Goal: Transaction & Acquisition: Purchase product/service

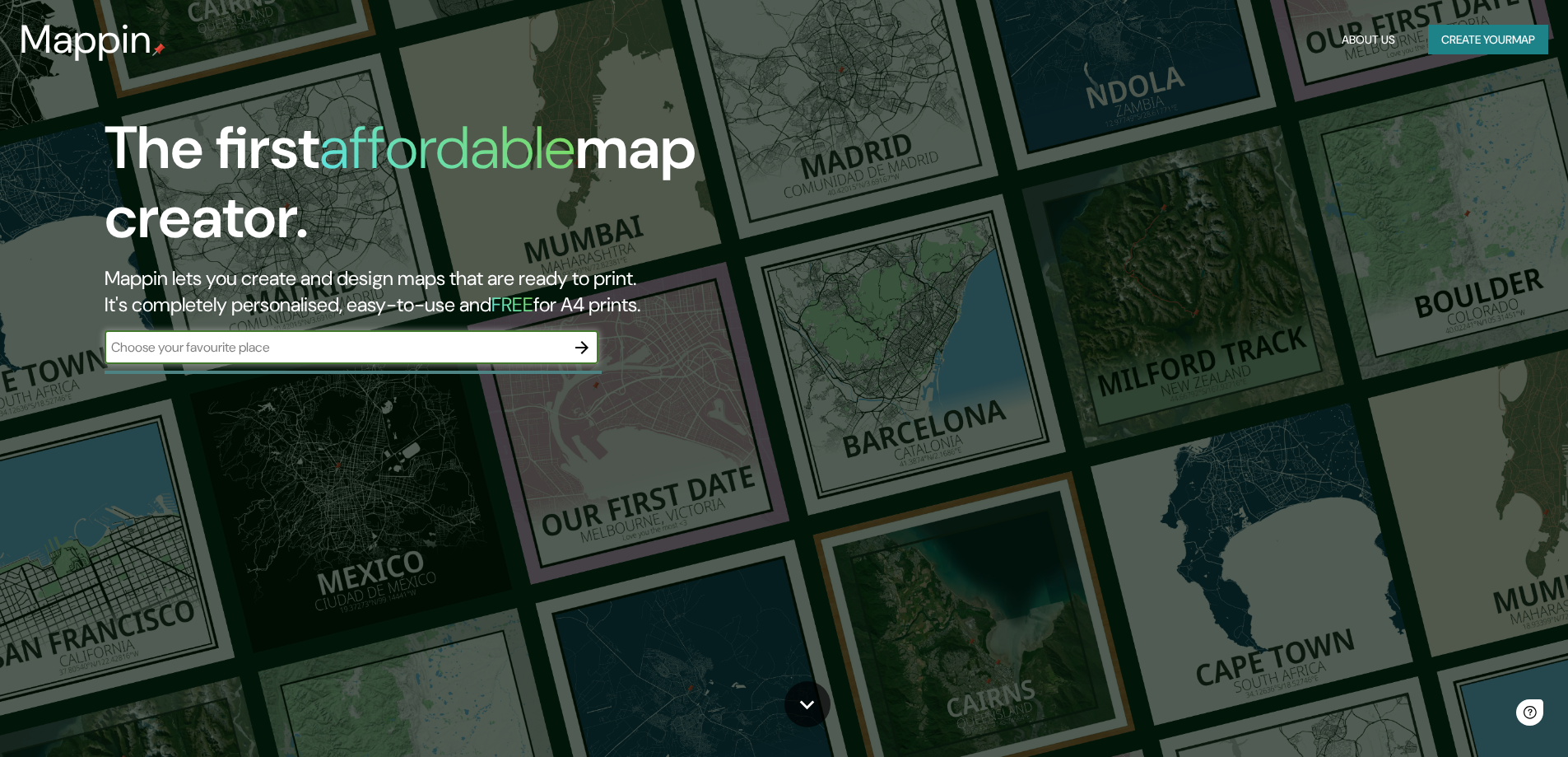
click at [311, 346] on input "text" at bounding box center [335, 346] width 460 height 19
click at [514, 359] on div "​" at bounding box center [352, 346] width 494 height 33
type input "[PERSON_NAME] [GEOGRAPHIC_DATA]"
click at [585, 343] on icon "button" at bounding box center [581, 346] width 19 height 20
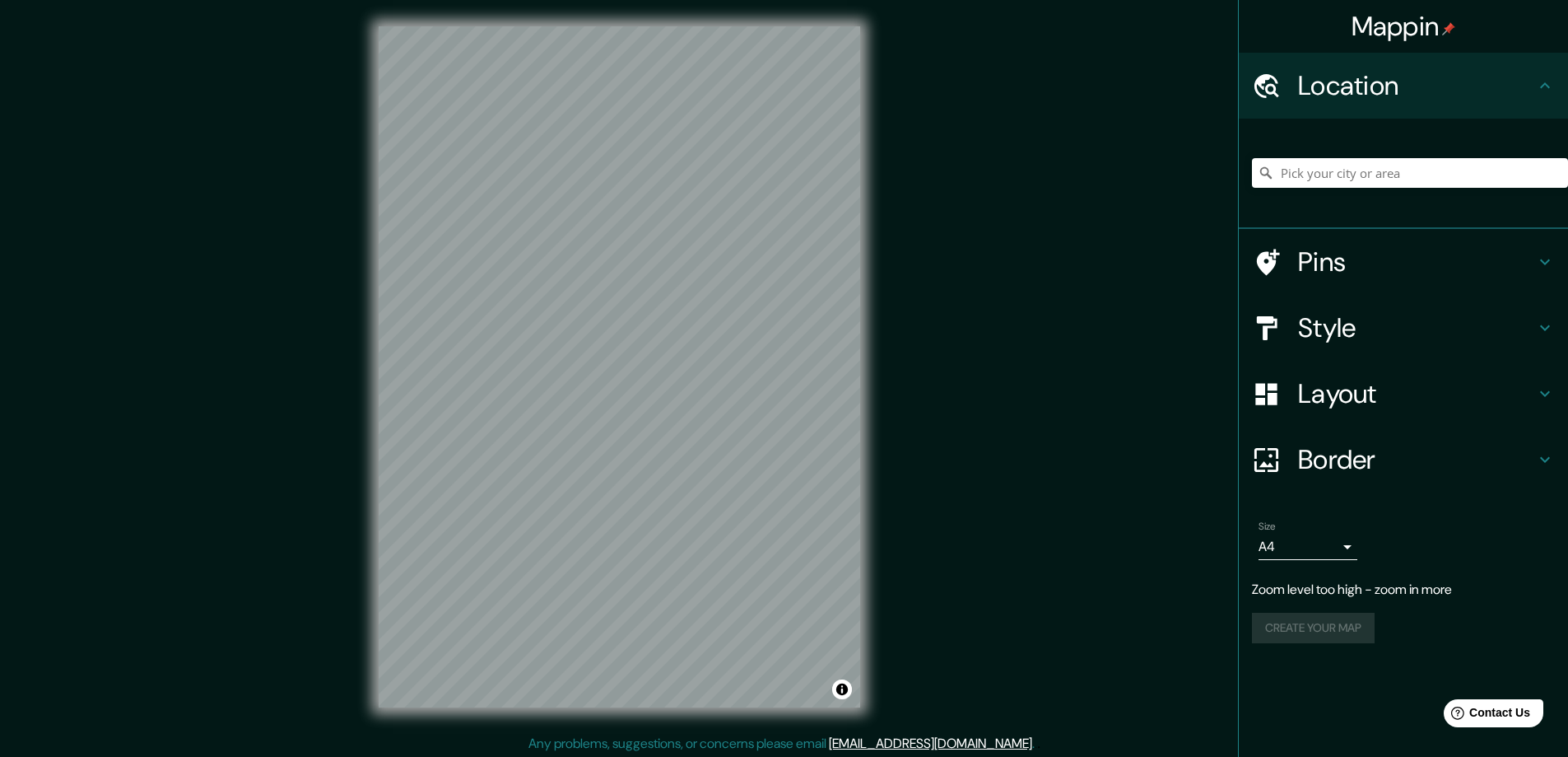
click at [603, 0] on html "Mappin Location Pins Style Layout Border Choose a border. Hint : you can make l…" at bounding box center [784, 378] width 1568 height 757
click at [1545, 330] on icon at bounding box center [1545, 328] width 10 height 6
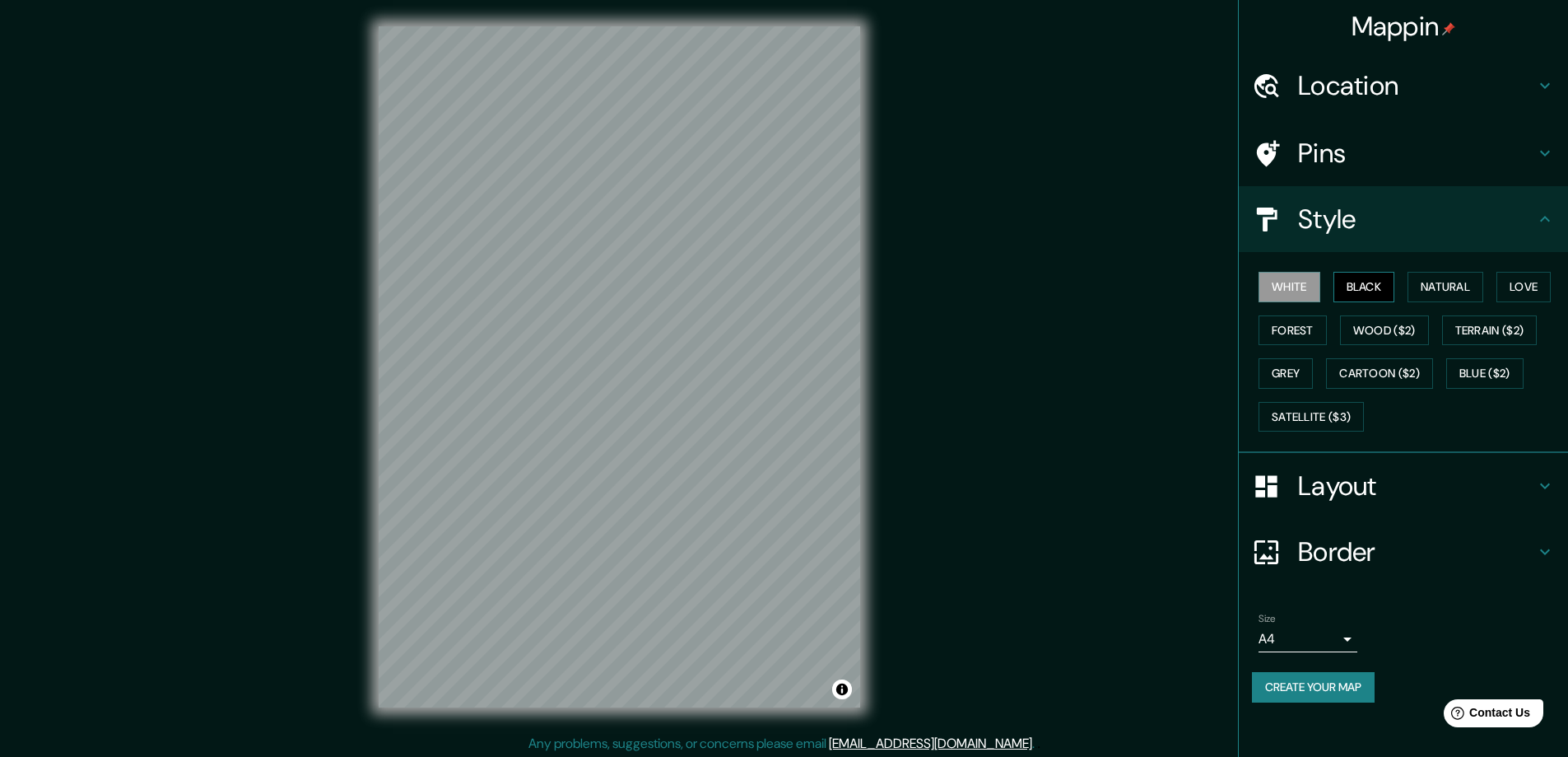
click at [1370, 287] on button "Black" at bounding box center [1364, 287] width 61 height 31
click at [1445, 285] on button "Natural" at bounding box center [1445, 287] width 76 height 31
click at [1526, 288] on button "Love" at bounding box center [1523, 287] width 55 height 31
click at [1289, 323] on button "Forest" at bounding box center [1292, 331] width 69 height 31
click at [1287, 373] on button "Grey" at bounding box center [1285, 373] width 55 height 31
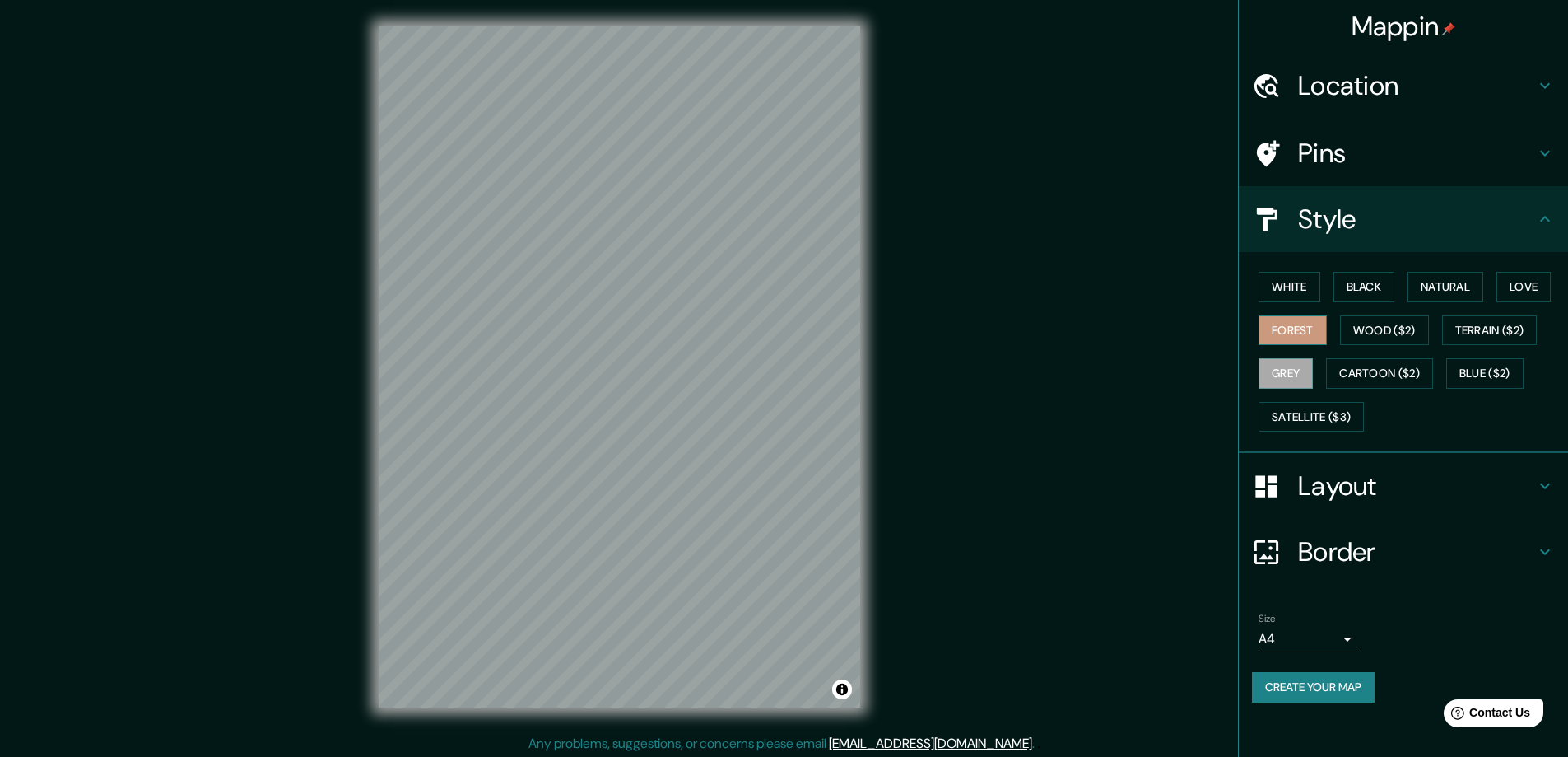
click at [1287, 336] on button "Forest" at bounding box center [1292, 331] width 69 height 31
click at [1317, 205] on h4 "Style" at bounding box center [1416, 218] width 237 height 33
click at [1367, 482] on h4 "Layout" at bounding box center [1416, 485] width 237 height 33
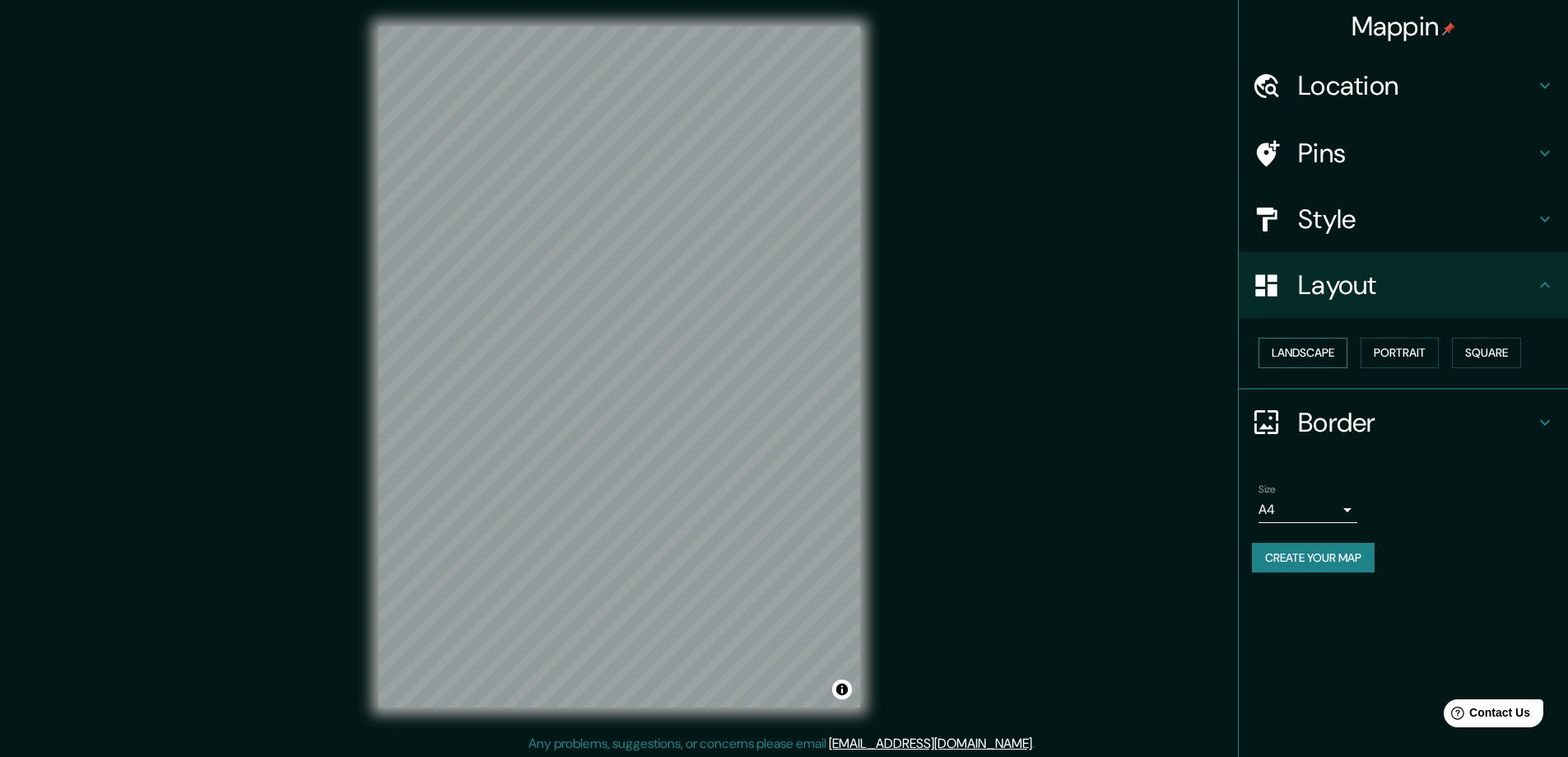
click at [1296, 352] on button "Landscape" at bounding box center [1302, 352] width 89 height 31
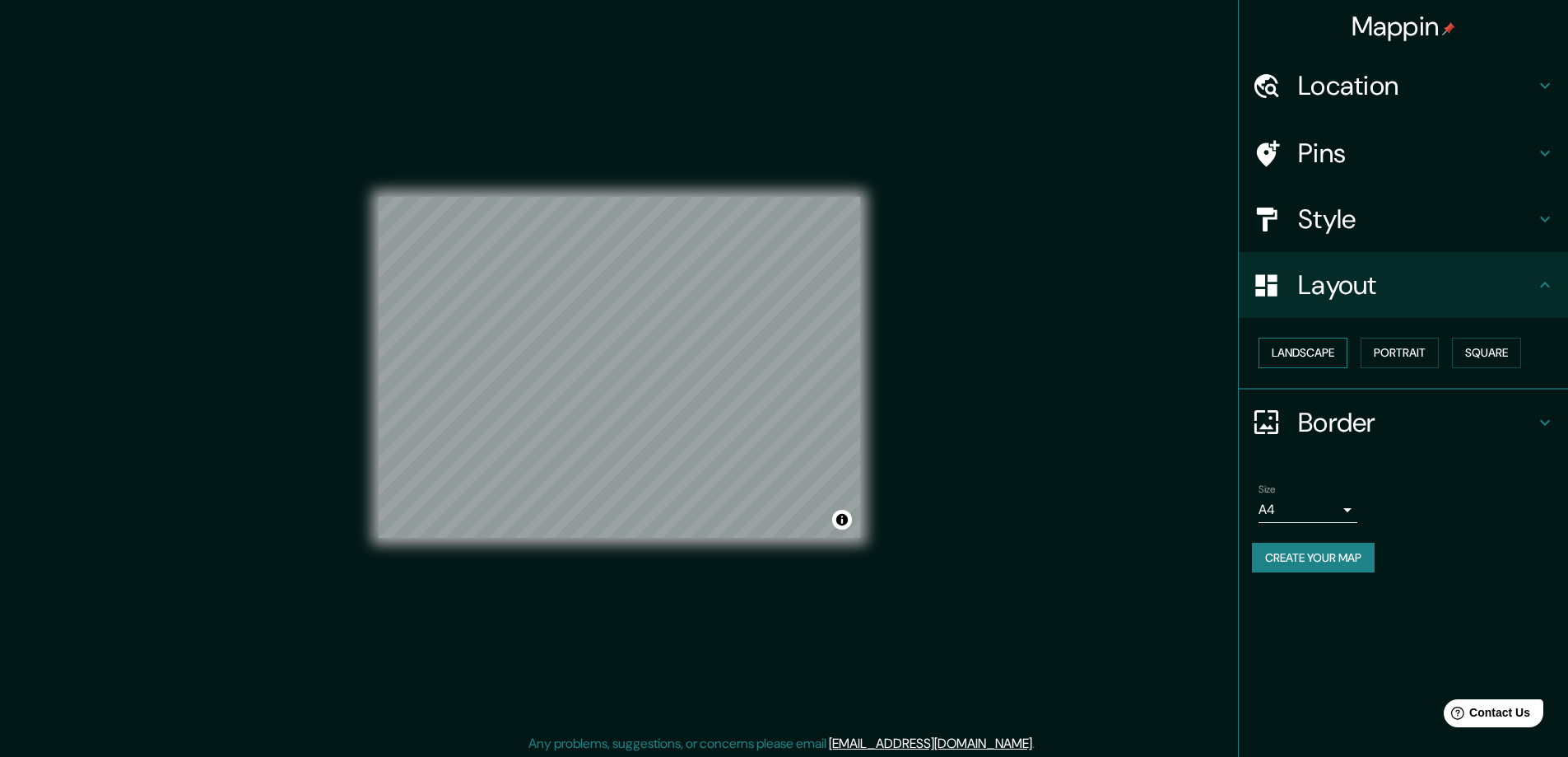
click at [1296, 352] on button "Landscape" at bounding box center [1302, 352] width 89 height 31
click at [1423, 351] on button "Portrait" at bounding box center [1399, 352] width 78 height 31
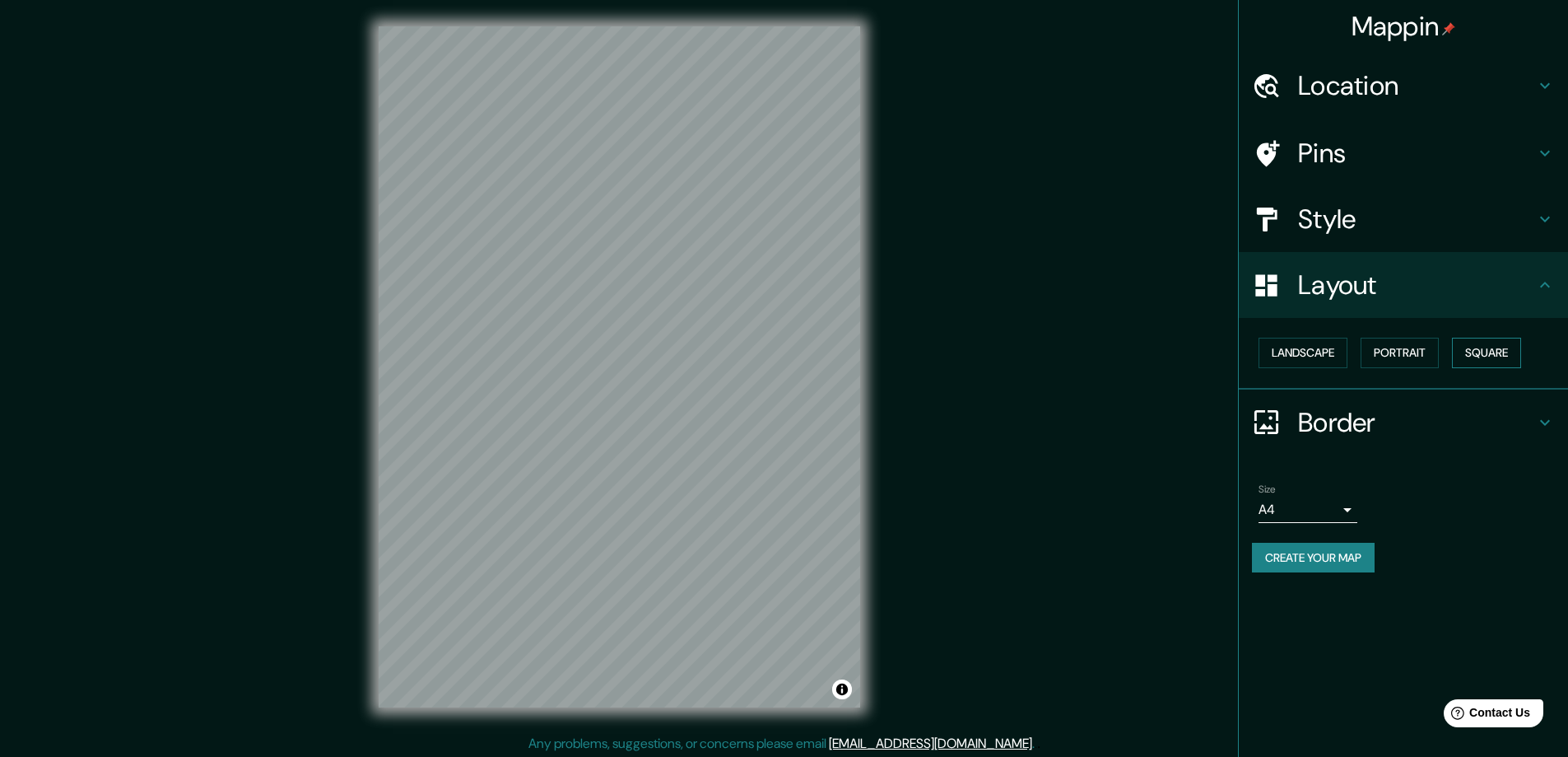
click at [1521, 352] on button "Square" at bounding box center [1486, 352] width 69 height 31
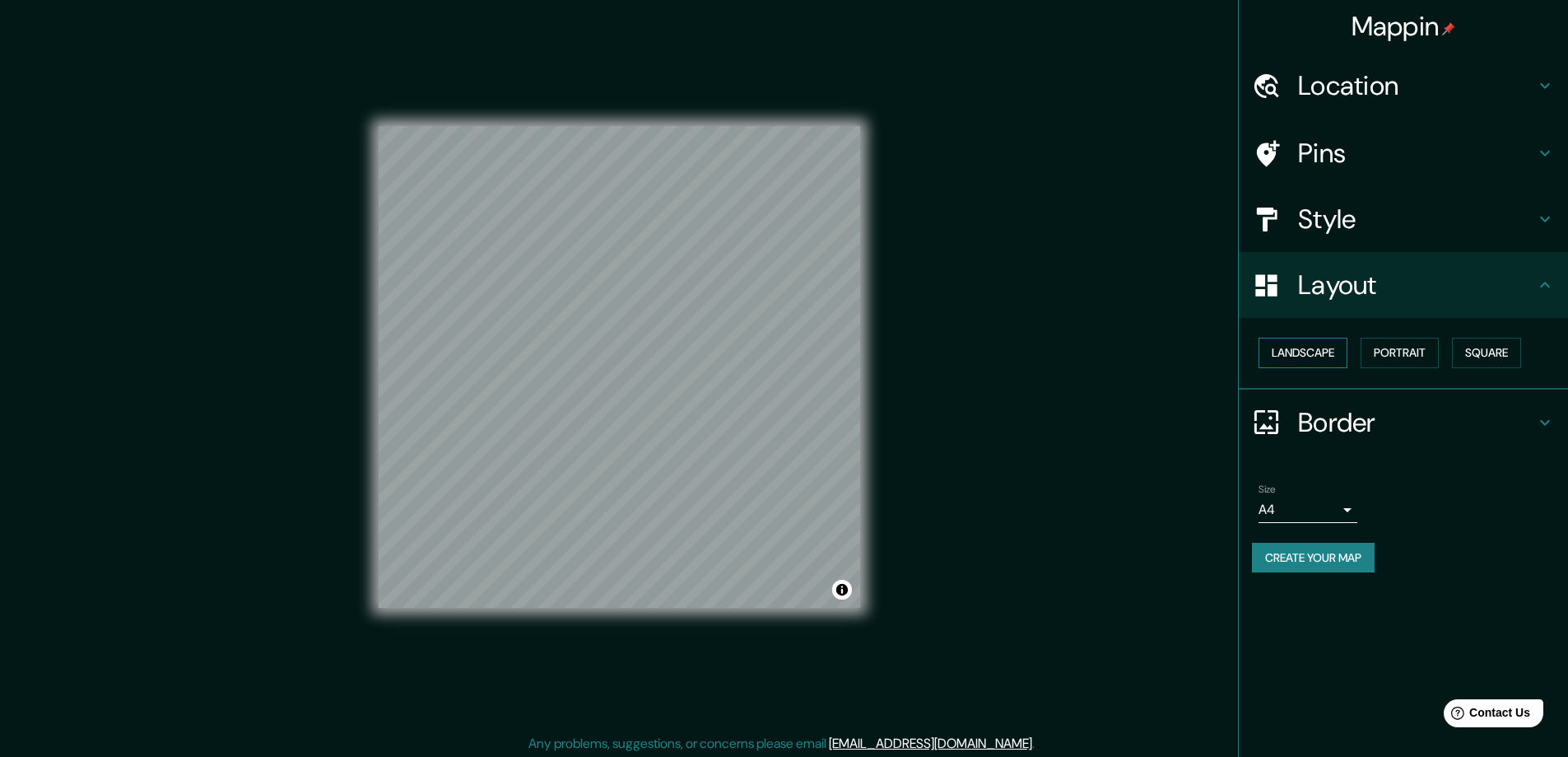
click at [1323, 346] on button "Landscape" at bounding box center [1302, 352] width 89 height 31
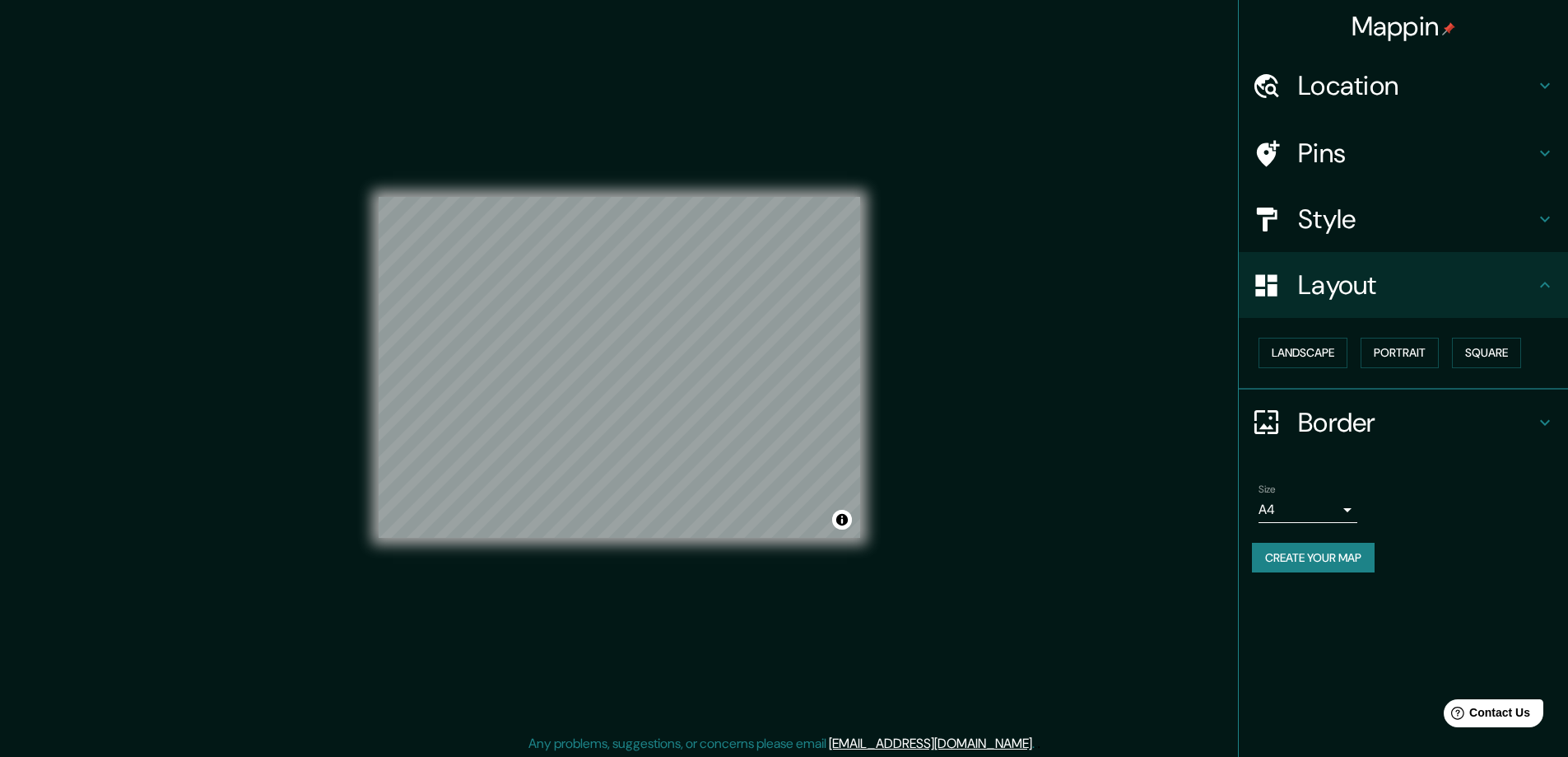
click at [1342, 150] on h4 "Pins" at bounding box center [1416, 152] width 237 height 33
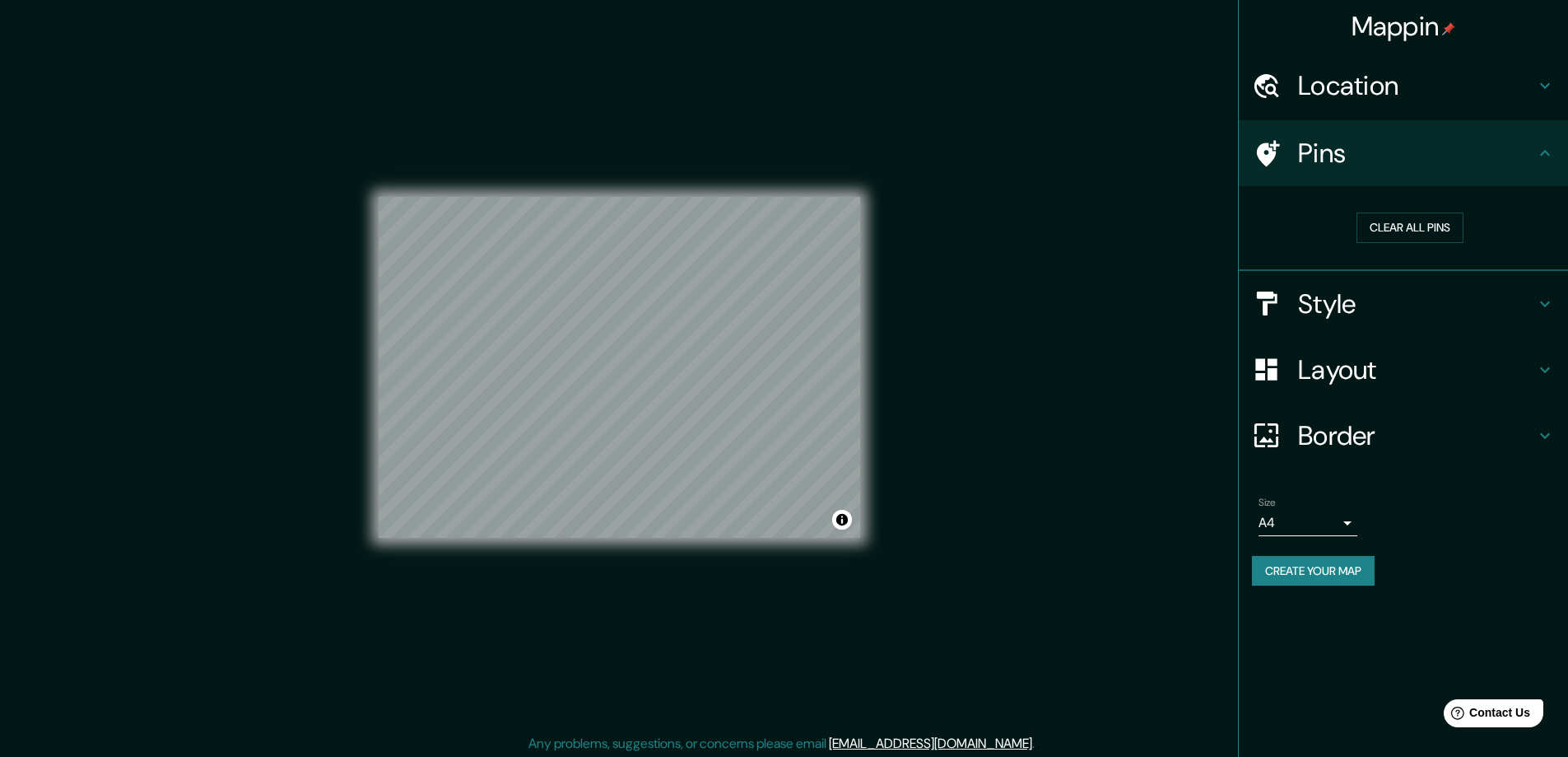
click at [1371, 89] on h4 "Location" at bounding box center [1416, 85] width 237 height 33
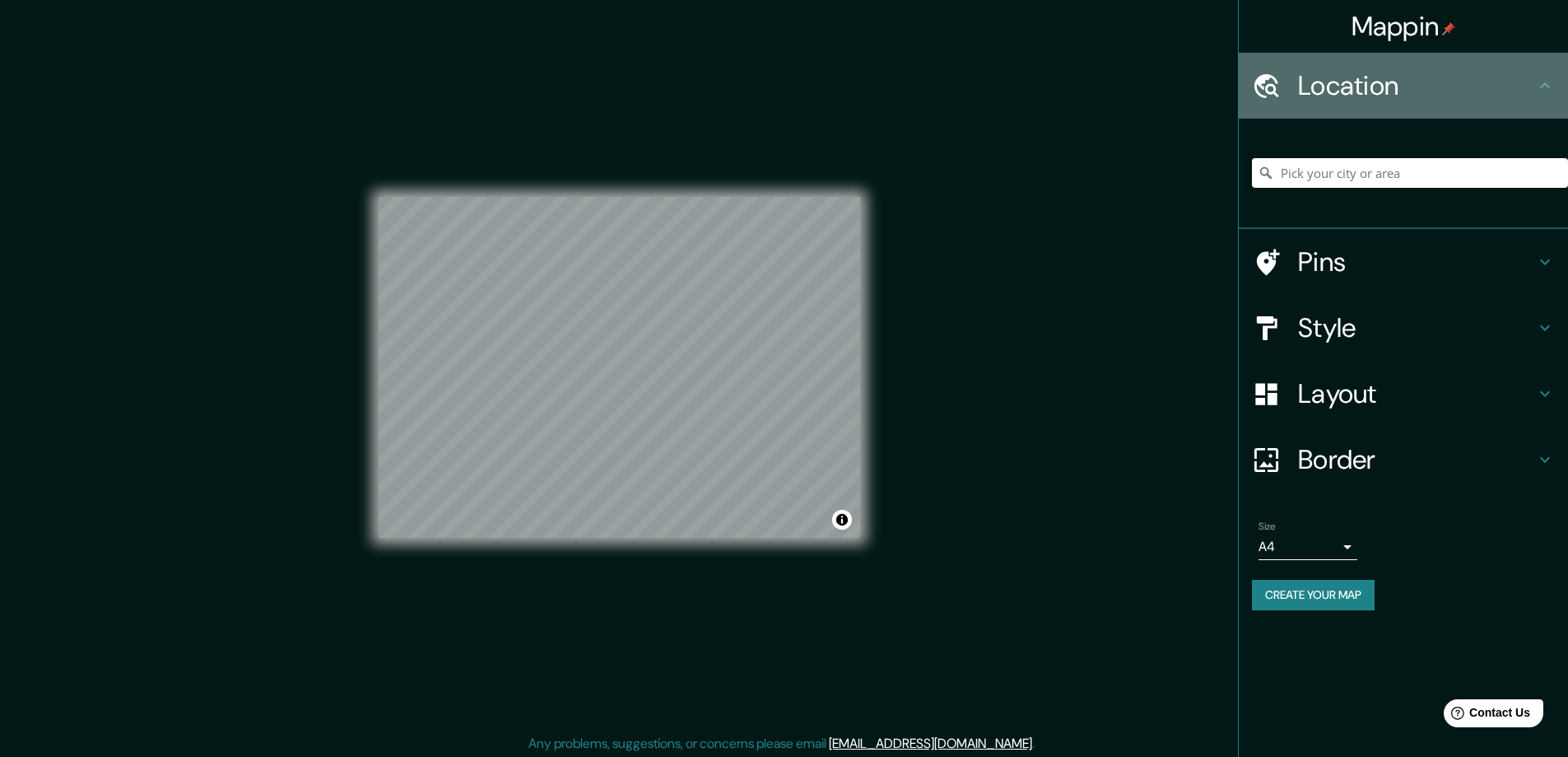
click at [1371, 89] on h4 "Location" at bounding box center [1416, 85] width 237 height 33
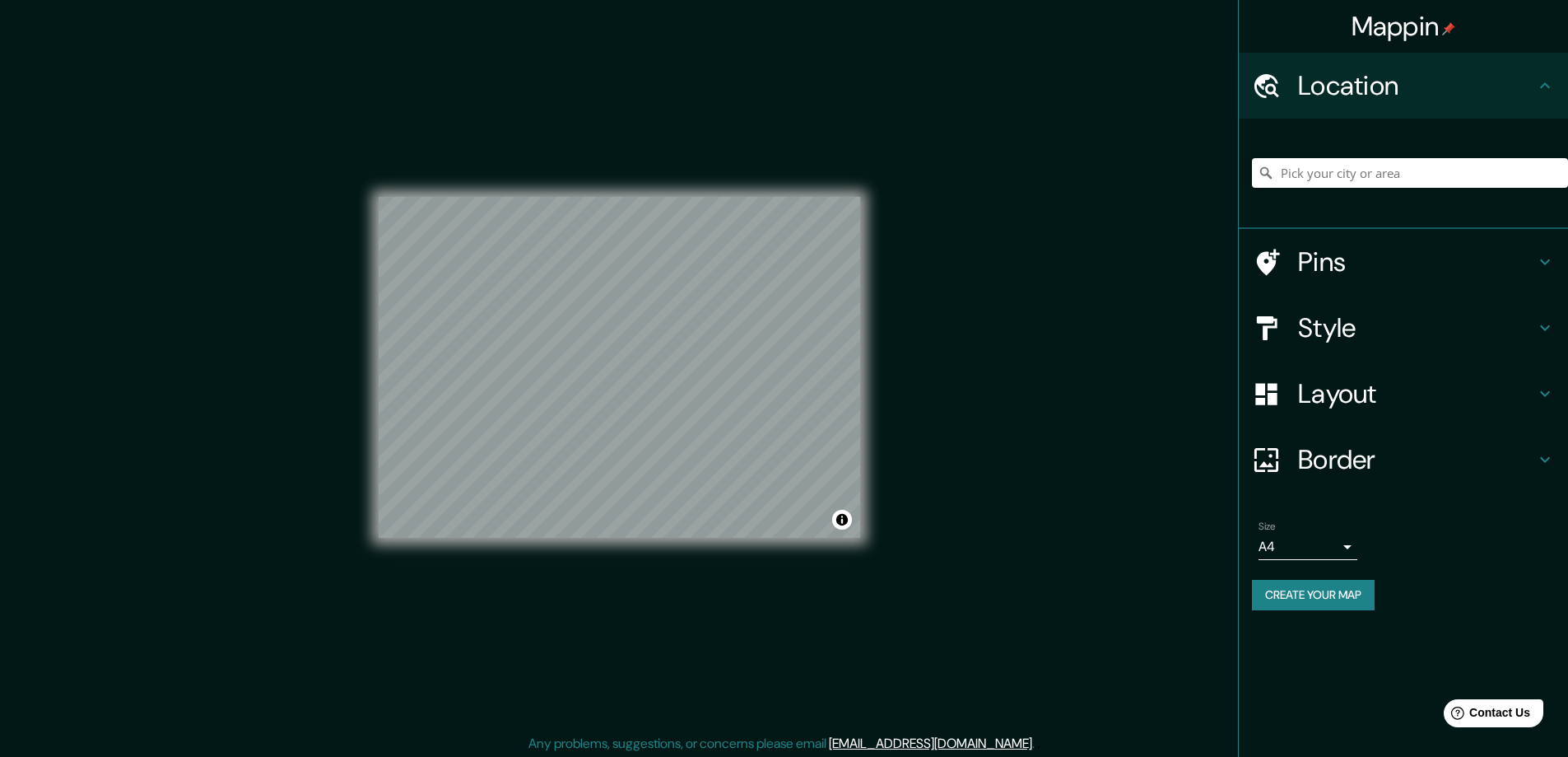
click at [1357, 453] on h4 "Border" at bounding box center [1416, 459] width 237 height 33
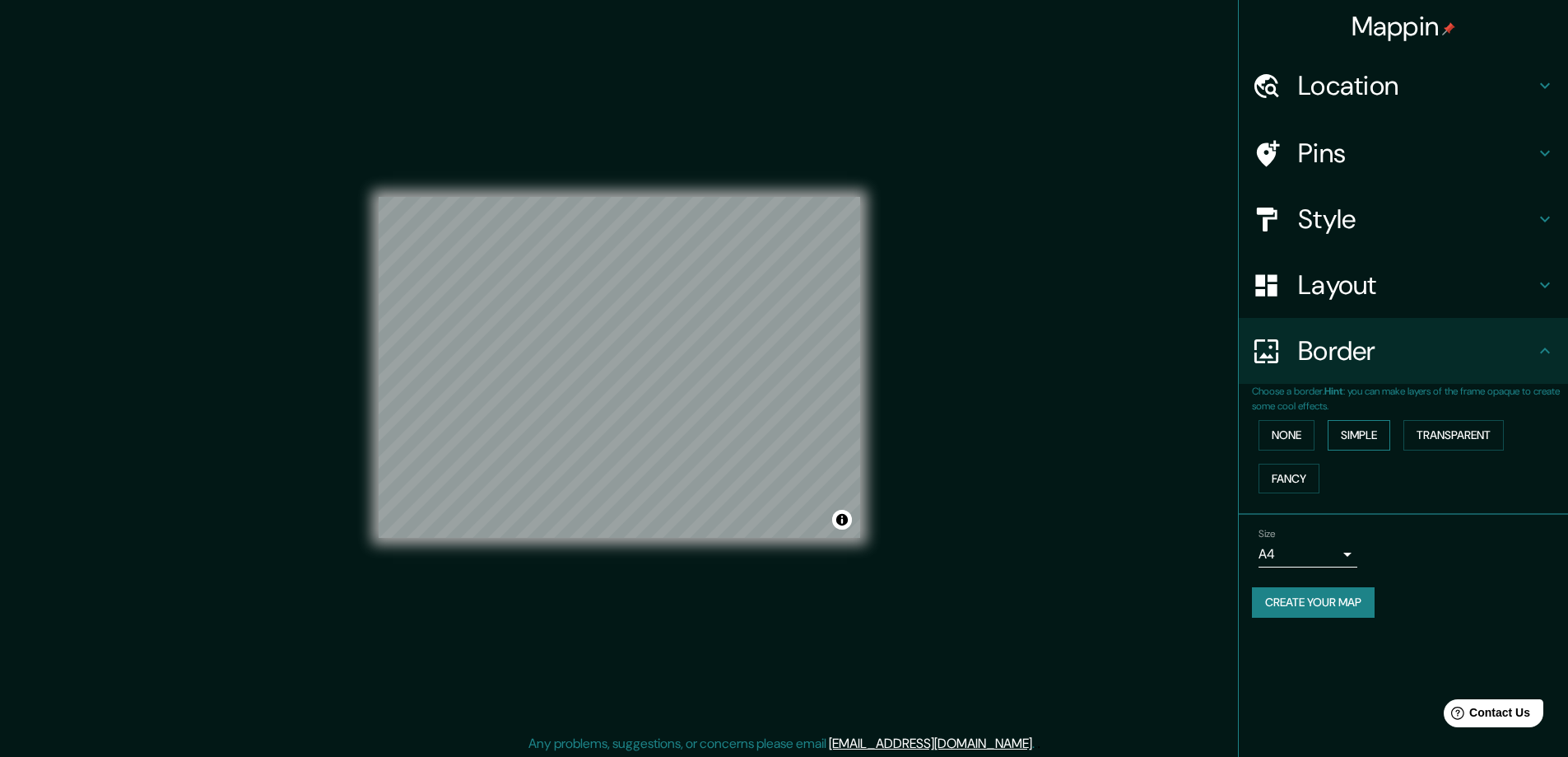
click at [1370, 435] on button "Simple" at bounding box center [1358, 435] width 62 height 31
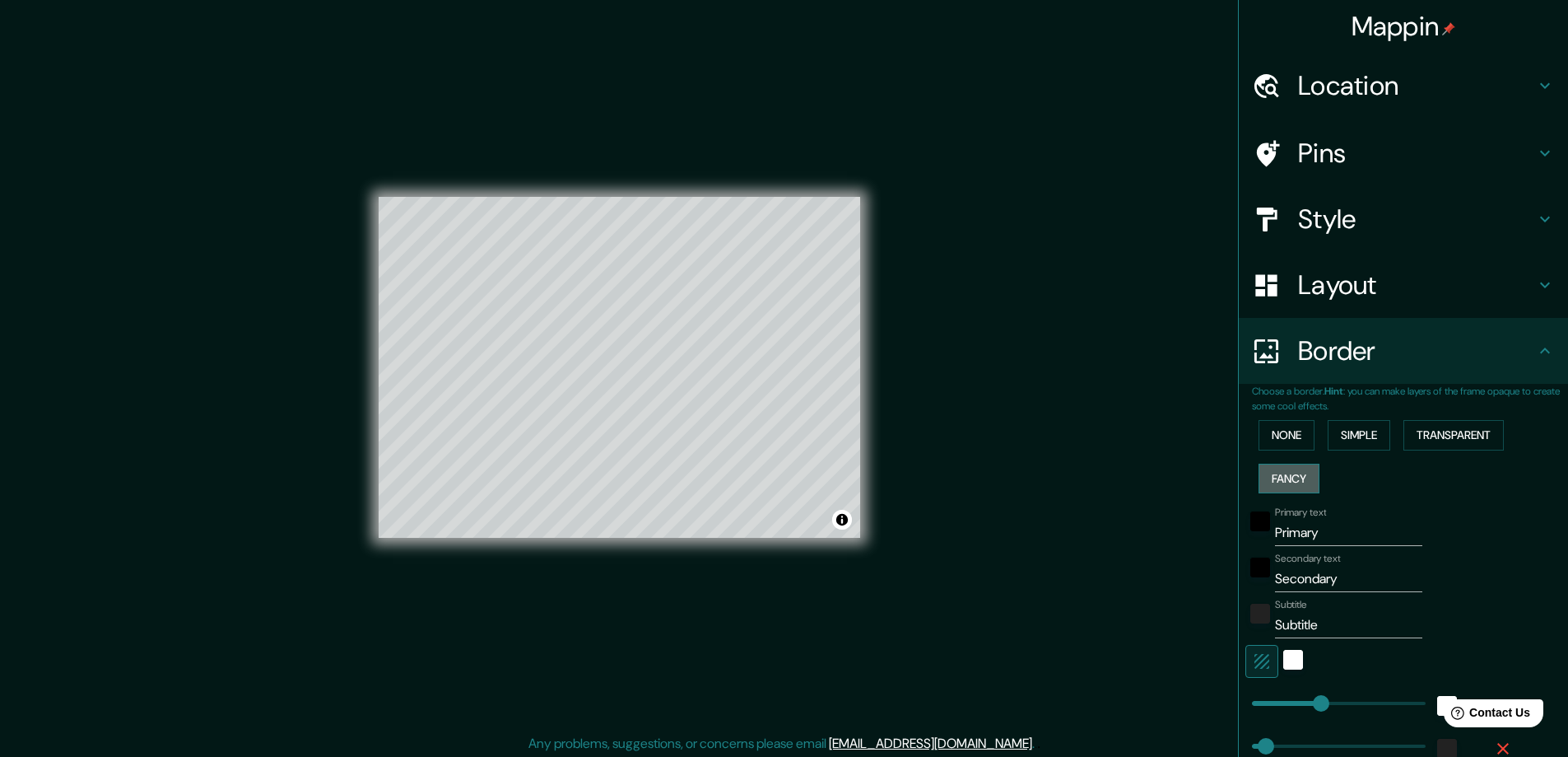
click at [1267, 478] on button "Fancy" at bounding box center [1289, 478] width 61 height 31
click at [1279, 422] on button "None" at bounding box center [1286, 435] width 56 height 31
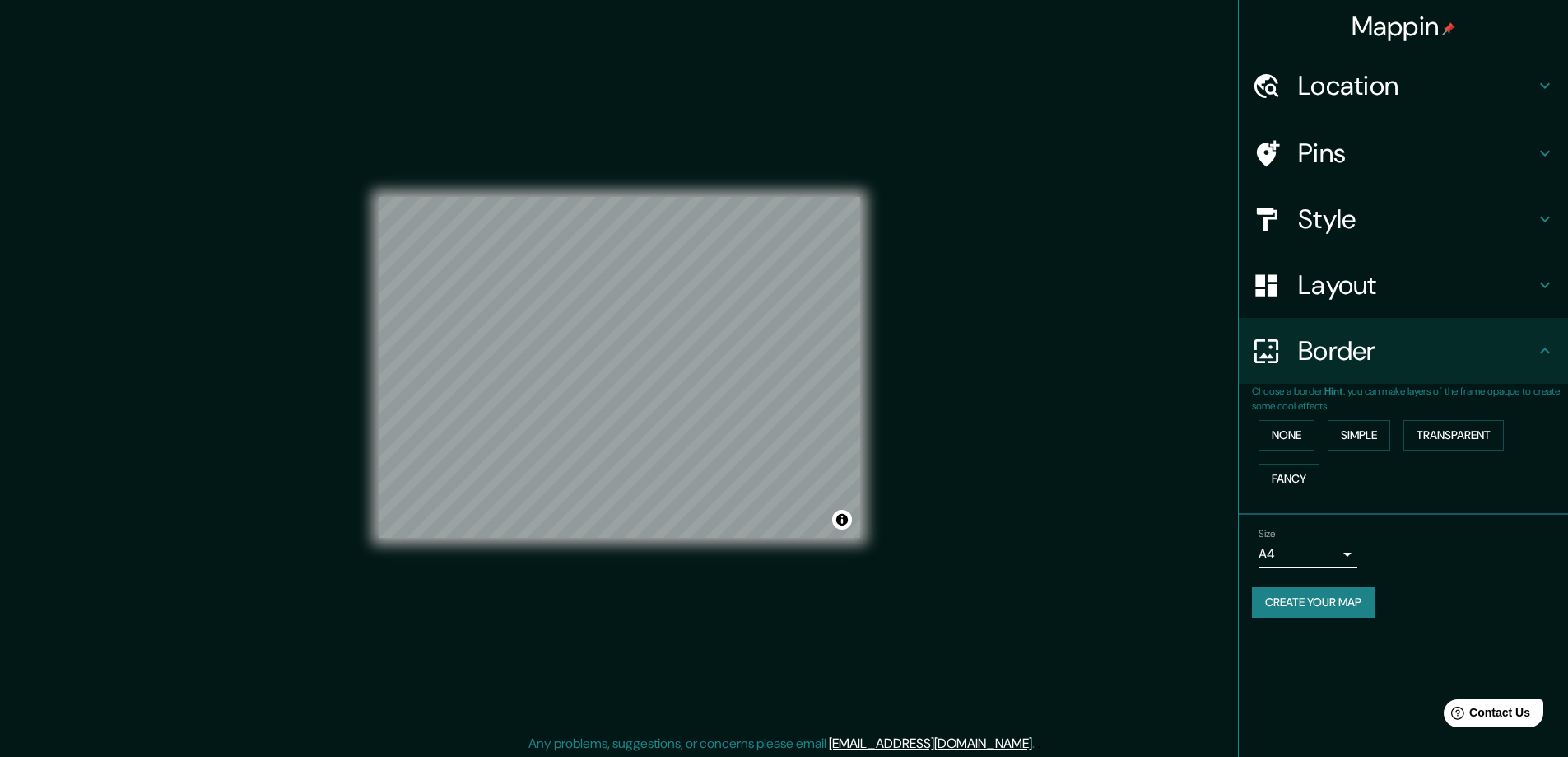
click at [1392, 228] on h4 "Style" at bounding box center [1416, 218] width 237 height 33
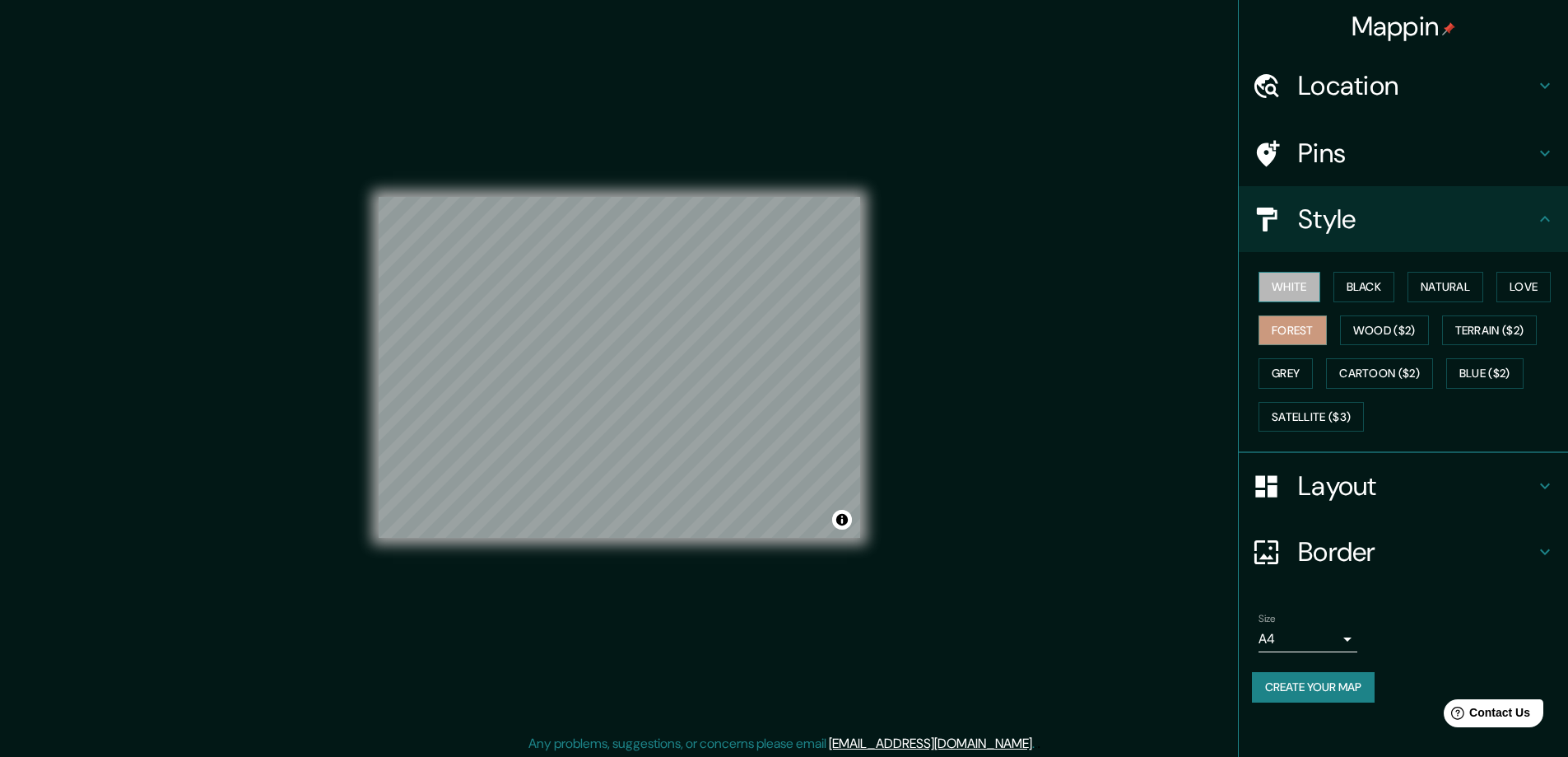
click at [1284, 292] on button "White" at bounding box center [1289, 287] width 61 height 31
click at [1348, 288] on button "Black" at bounding box center [1364, 287] width 61 height 31
click at [1479, 287] on button "Natural" at bounding box center [1445, 287] width 76 height 31
click at [1547, 280] on button "Love" at bounding box center [1523, 287] width 55 height 31
click at [1289, 328] on button "Forest" at bounding box center [1292, 331] width 69 height 31
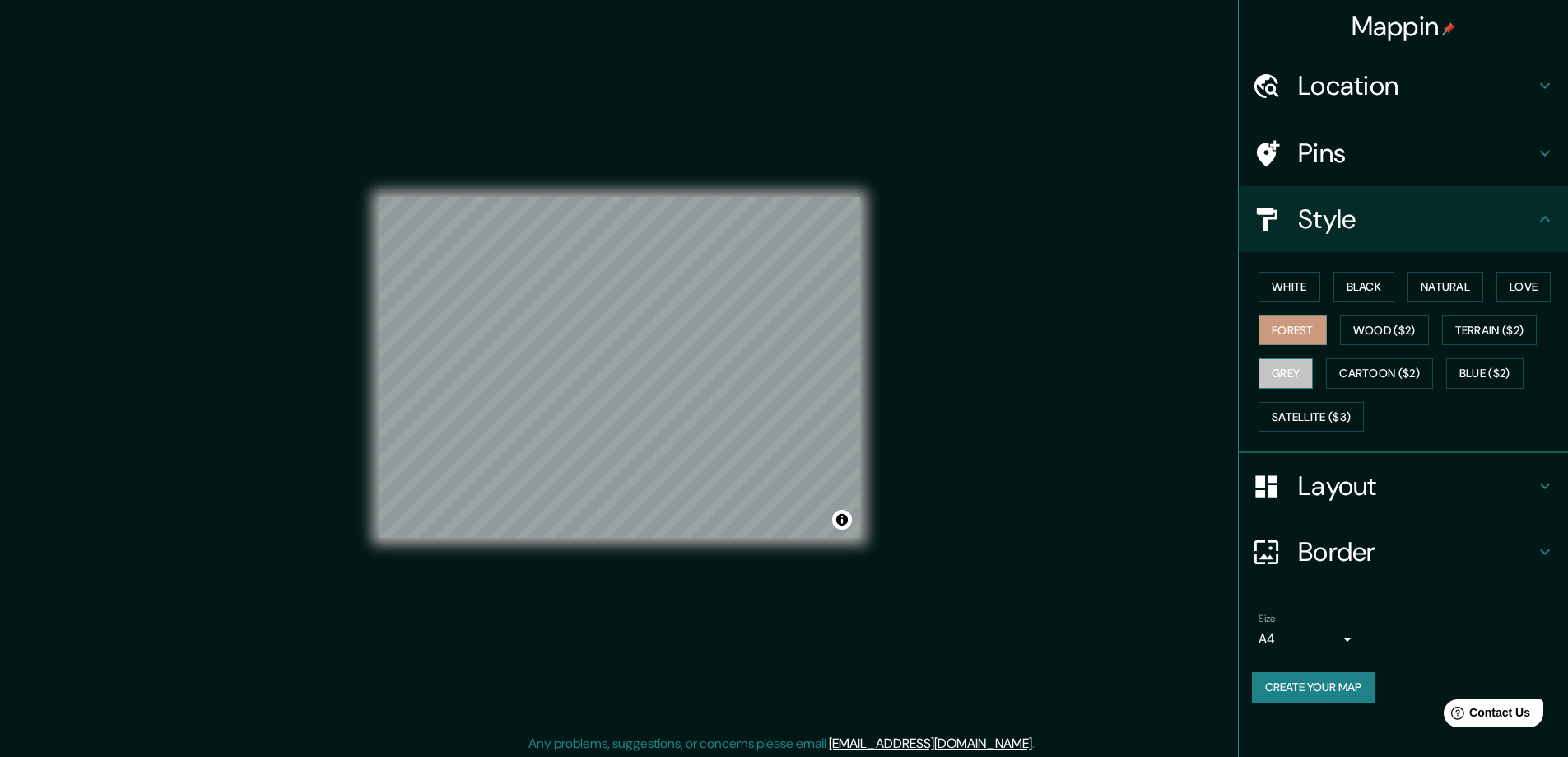
click at [1288, 373] on button "Grey" at bounding box center [1285, 373] width 55 height 31
click at [1292, 336] on button "Forest" at bounding box center [1292, 331] width 69 height 31
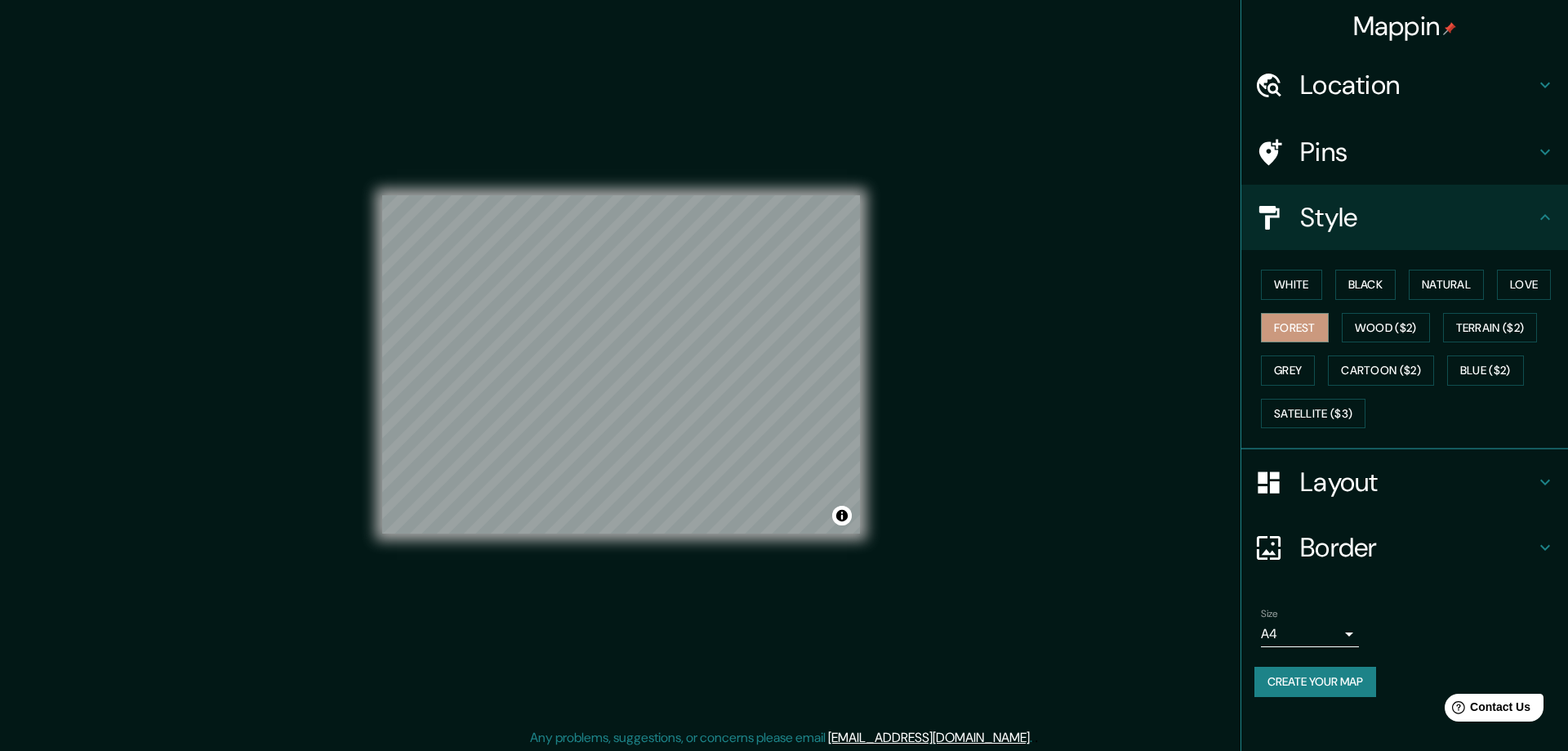
click at [1287, 628] on body "Mappin Location Pins Style White Black Natural Love Forest Wood ($2) Terrain ($…" at bounding box center [784, 375] width 1568 height 751
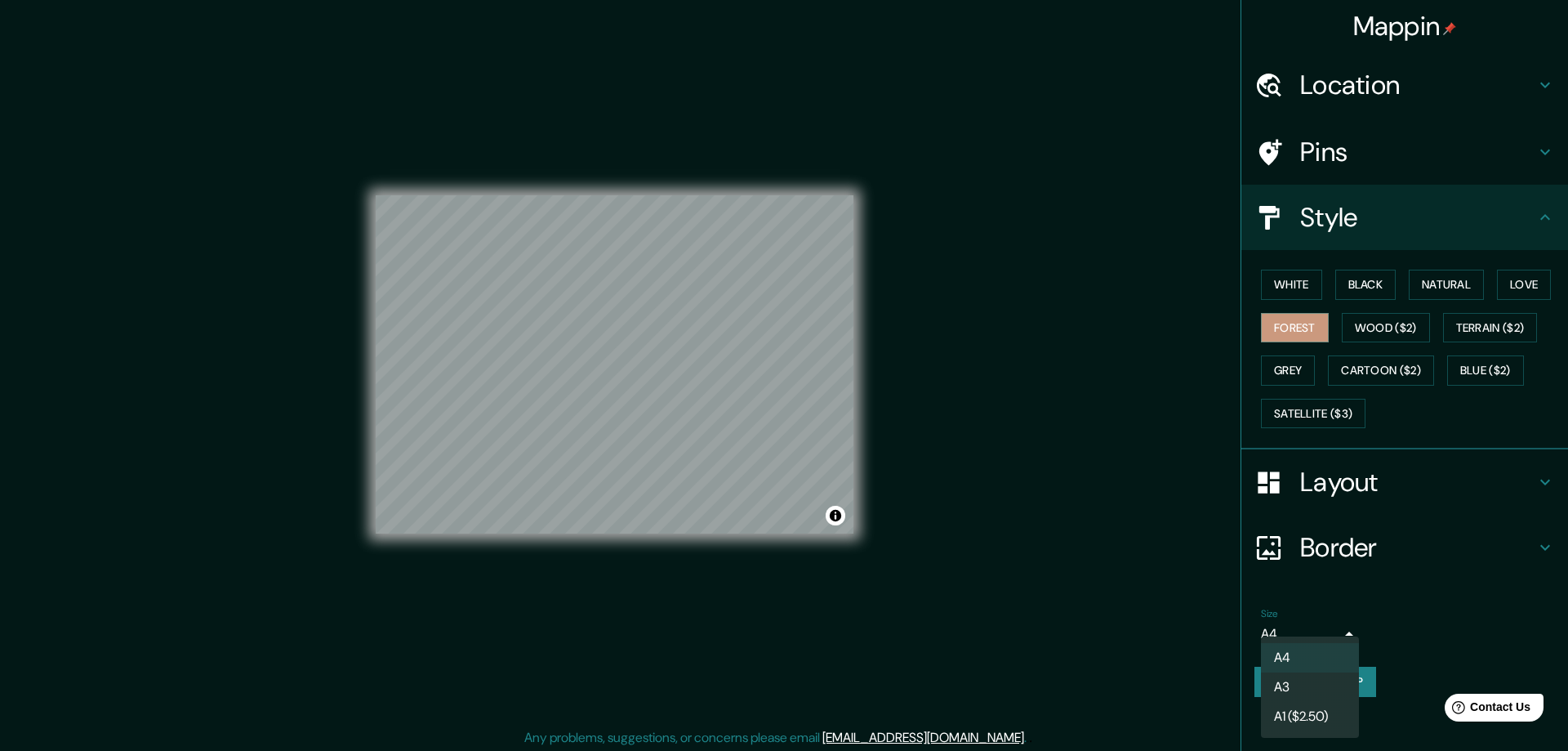
click at [1287, 628] on div at bounding box center [784, 375] width 1568 height 751
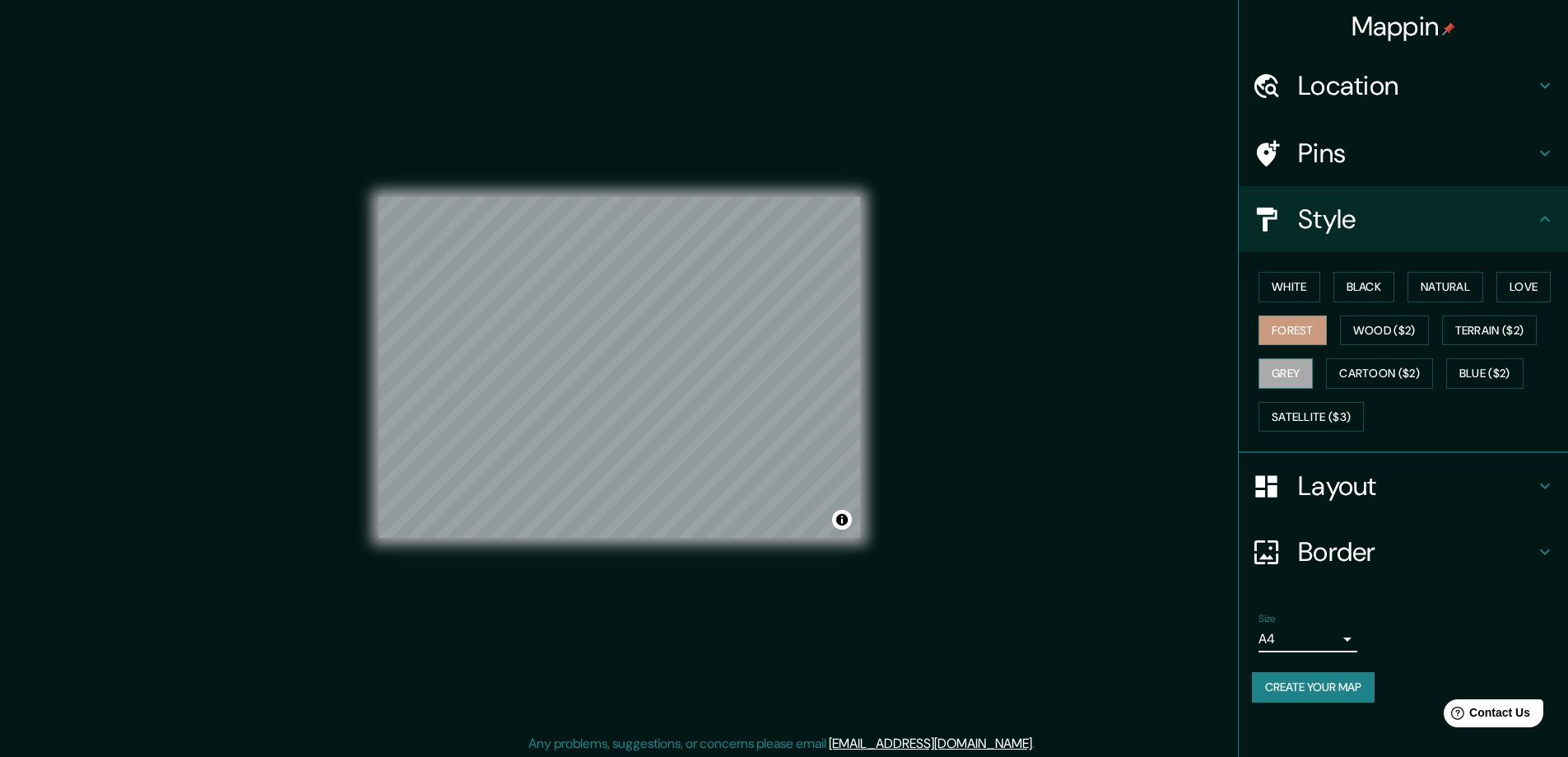
click at [1302, 373] on button "Grey" at bounding box center [1285, 373] width 55 height 31
click at [1394, 340] on button "Wood ($2)" at bounding box center [1384, 331] width 89 height 31
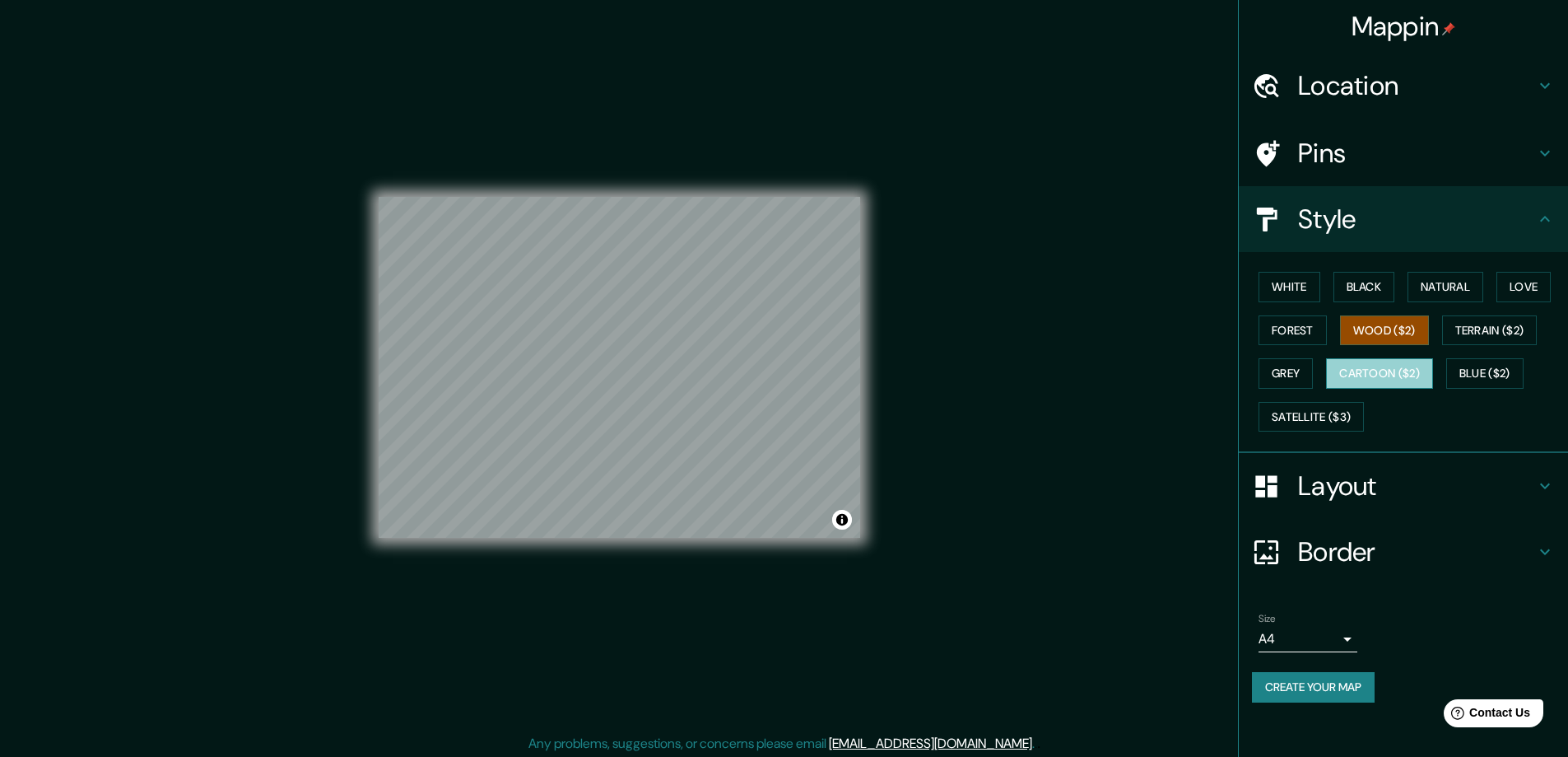
click at [1383, 386] on button "Cartoon ($2)" at bounding box center [1379, 373] width 107 height 31
click at [1502, 376] on button "Blue ($2)" at bounding box center [1484, 373] width 77 height 31
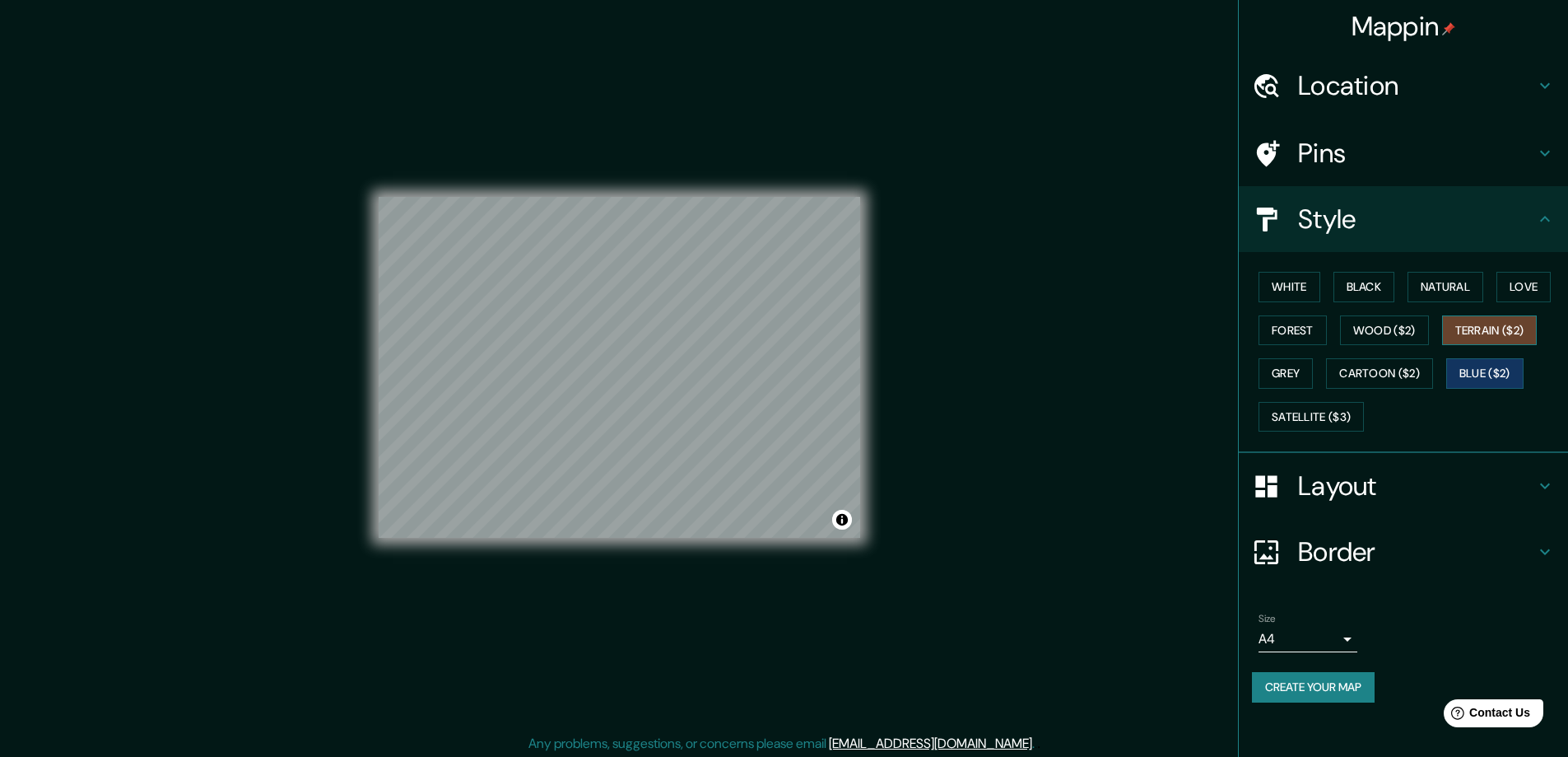
click at [1504, 327] on button "Terrain ($2)" at bounding box center [1489, 331] width 96 height 31
click at [1321, 421] on button "Satellite ($3)" at bounding box center [1310, 417] width 105 height 31
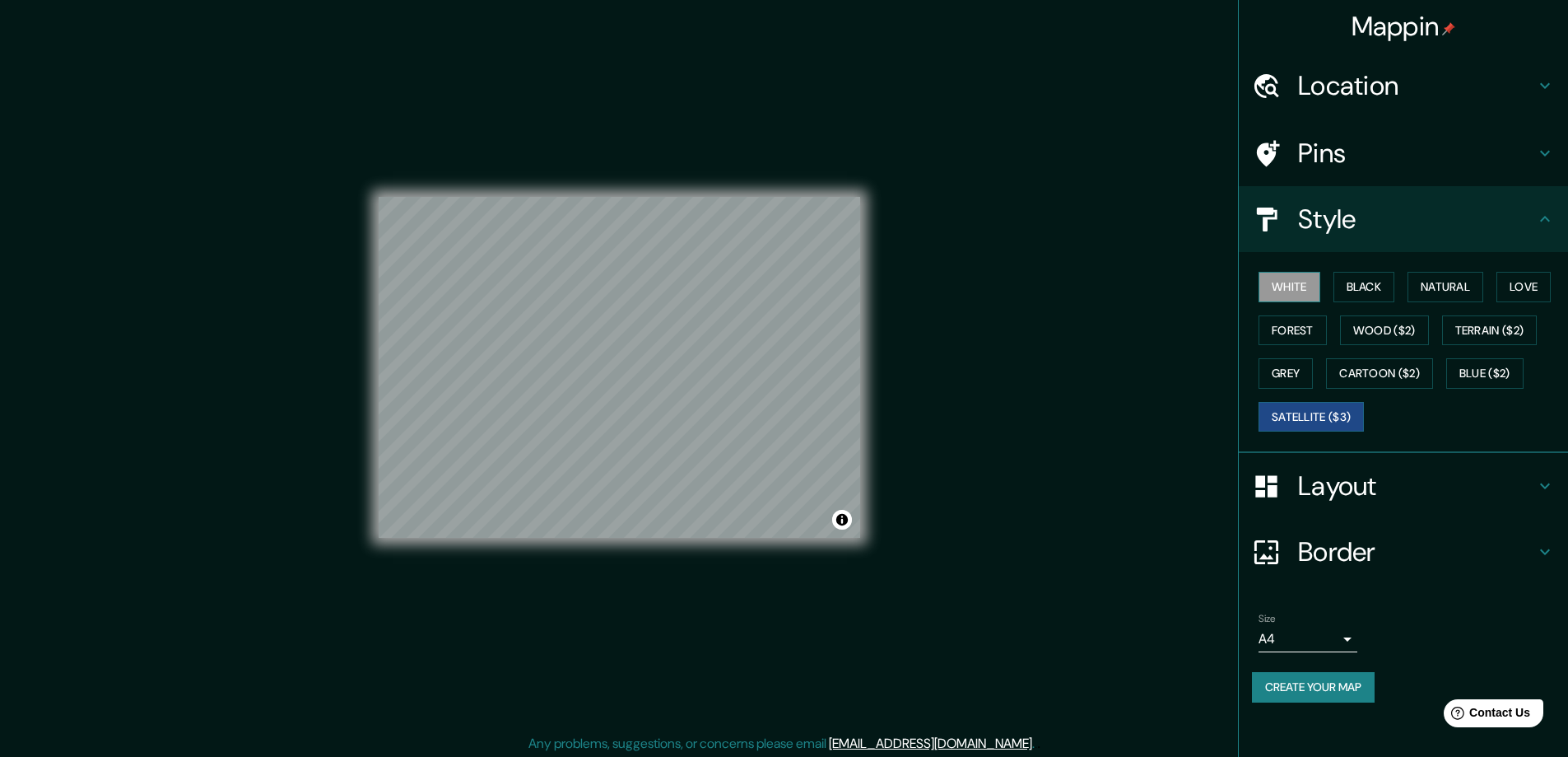
click at [1285, 287] on button "White" at bounding box center [1289, 287] width 61 height 31
click at [1373, 294] on button "Black" at bounding box center [1364, 287] width 61 height 31
click at [1426, 296] on button "Natural" at bounding box center [1445, 287] width 76 height 31
click at [1389, 299] on button "Black" at bounding box center [1364, 287] width 61 height 31
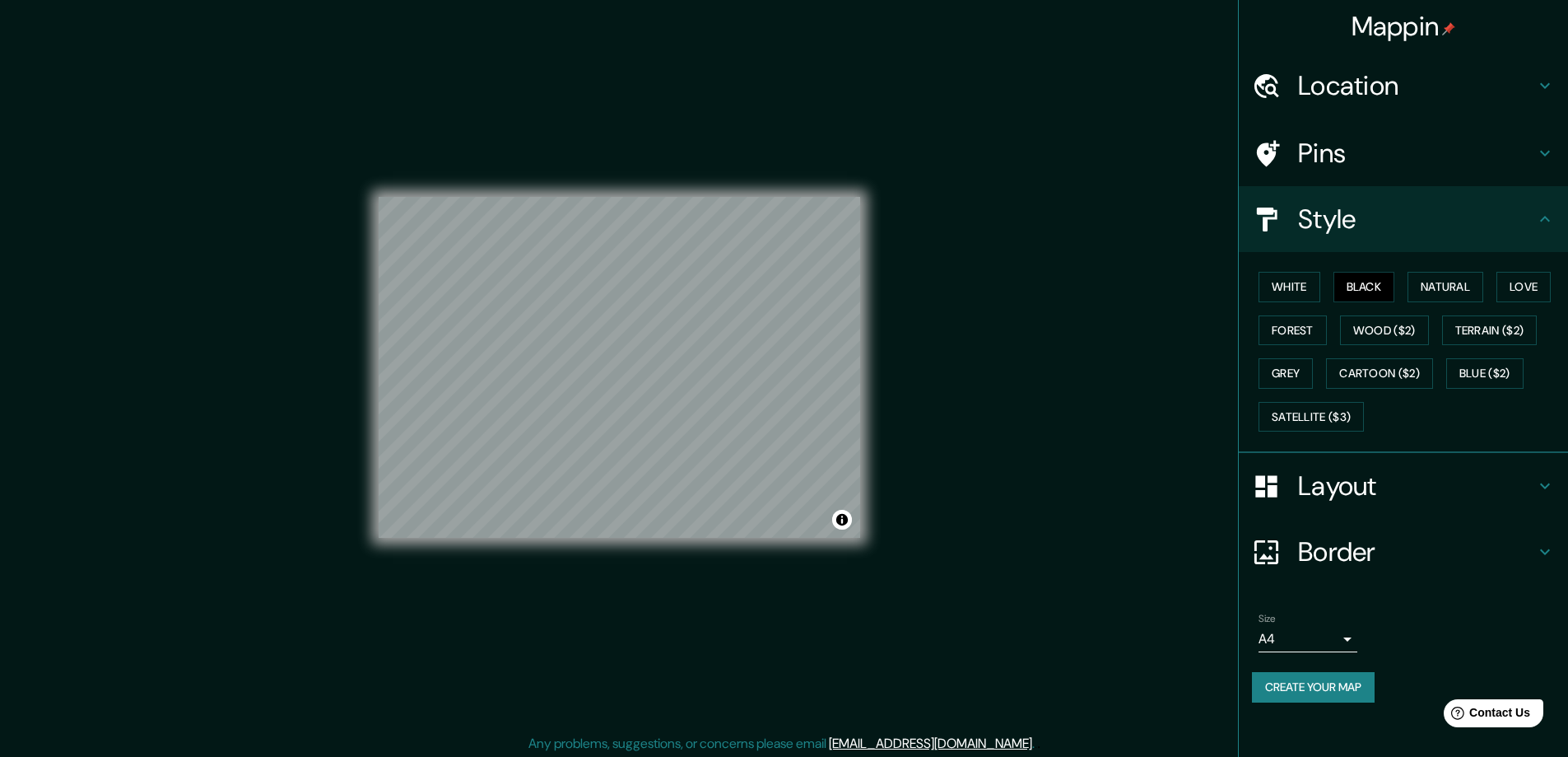
drag, startPoint x: 862, startPoint y: 489, endPoint x: 1315, endPoint y: 553, distance: 457.5
click at [1314, 553] on h4 "Border" at bounding box center [1416, 551] width 237 height 33
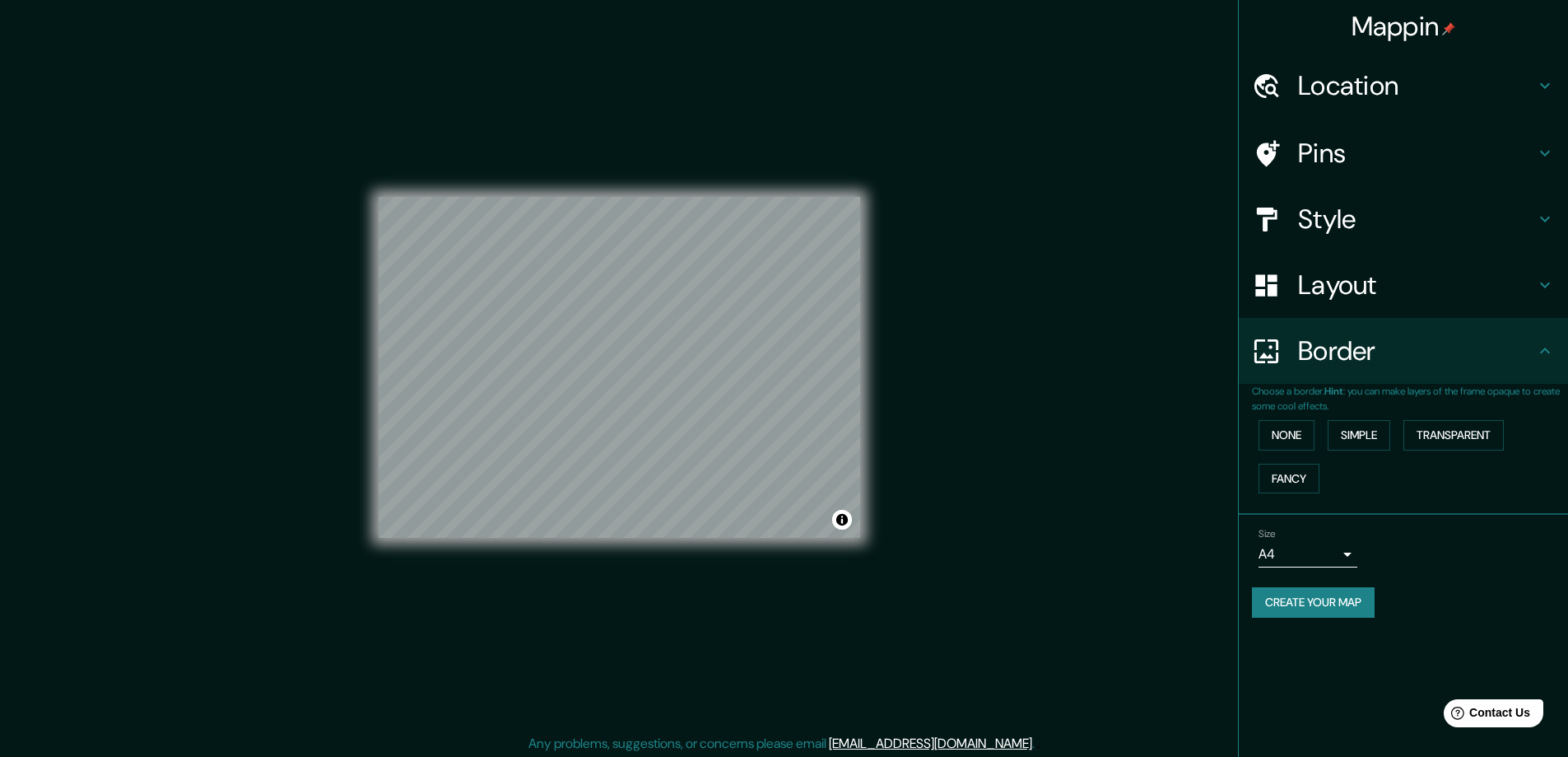
click at [1337, 268] on h4 "Layout" at bounding box center [1416, 284] width 237 height 33
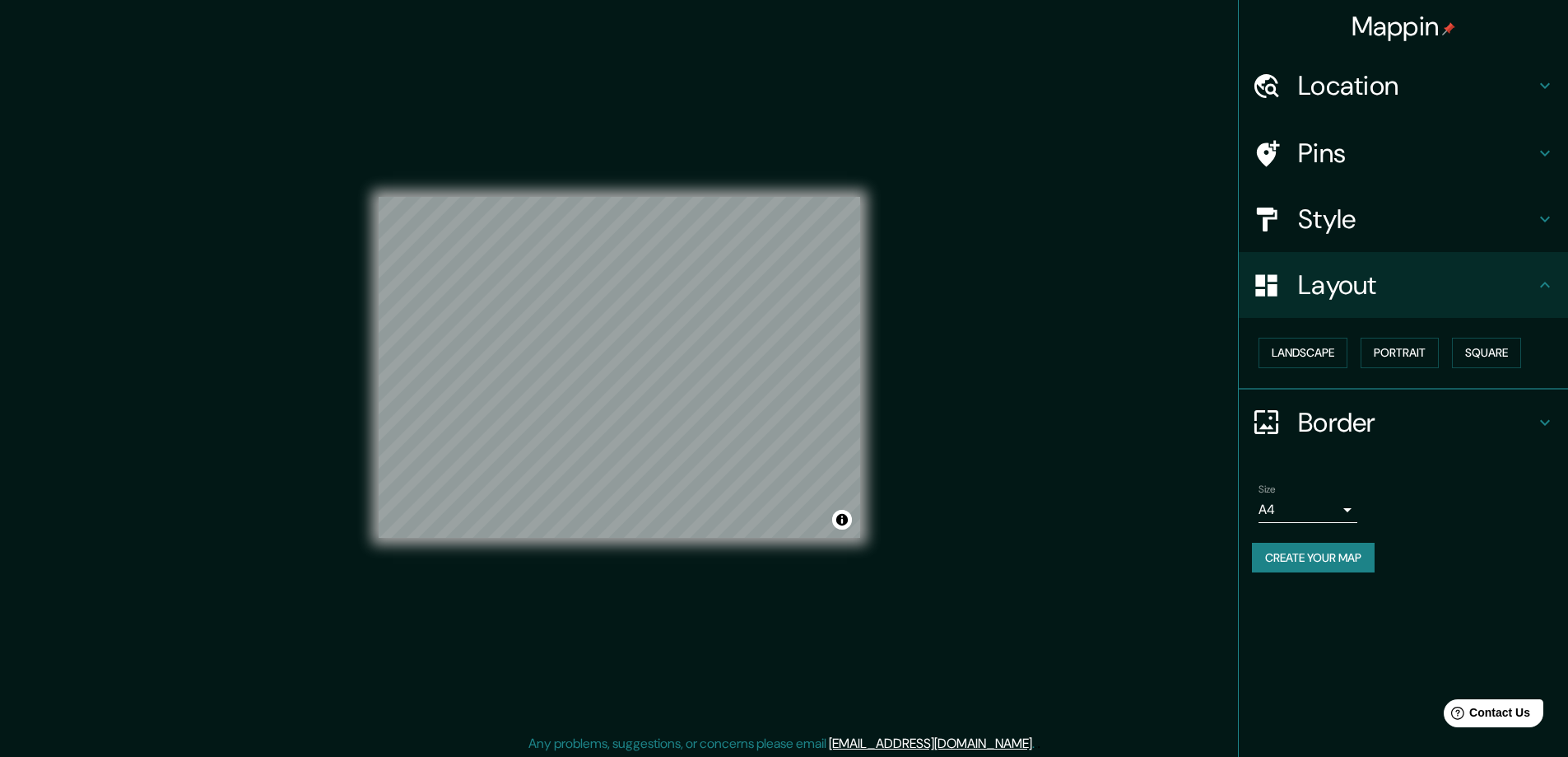
click at [1387, 152] on h4 "Pins" at bounding box center [1416, 152] width 237 height 33
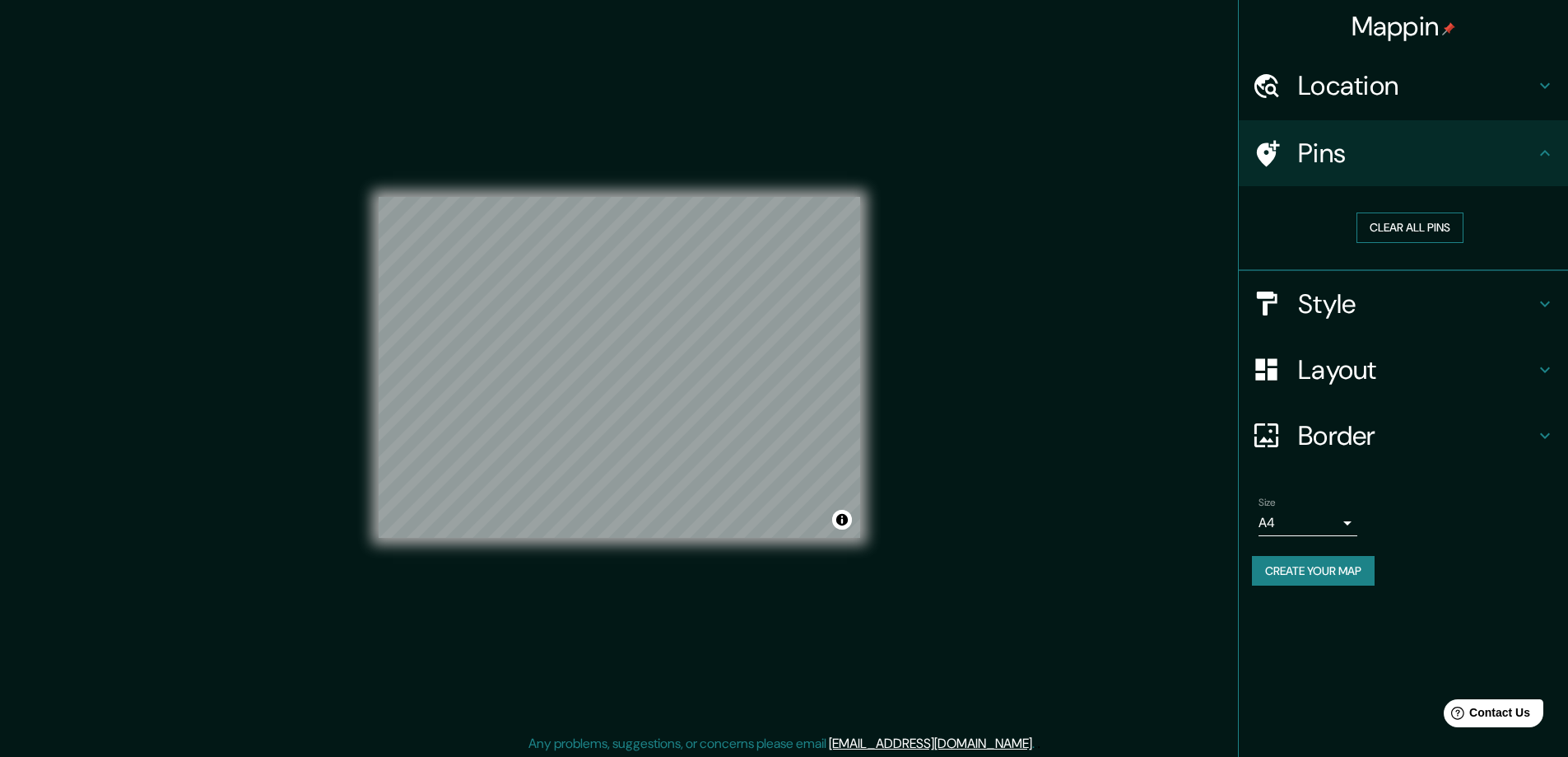
click at [1445, 221] on button "Clear all pins" at bounding box center [1409, 228] width 107 height 31
click at [1373, 228] on button "Clear all pins" at bounding box center [1409, 228] width 107 height 31
click at [1547, 153] on icon at bounding box center [1545, 152] width 10 height 6
drag, startPoint x: 843, startPoint y: 254, endPoint x: 697, endPoint y: 292, distance: 150.9
click at [697, 292] on div at bounding box center [700, 294] width 13 height 13
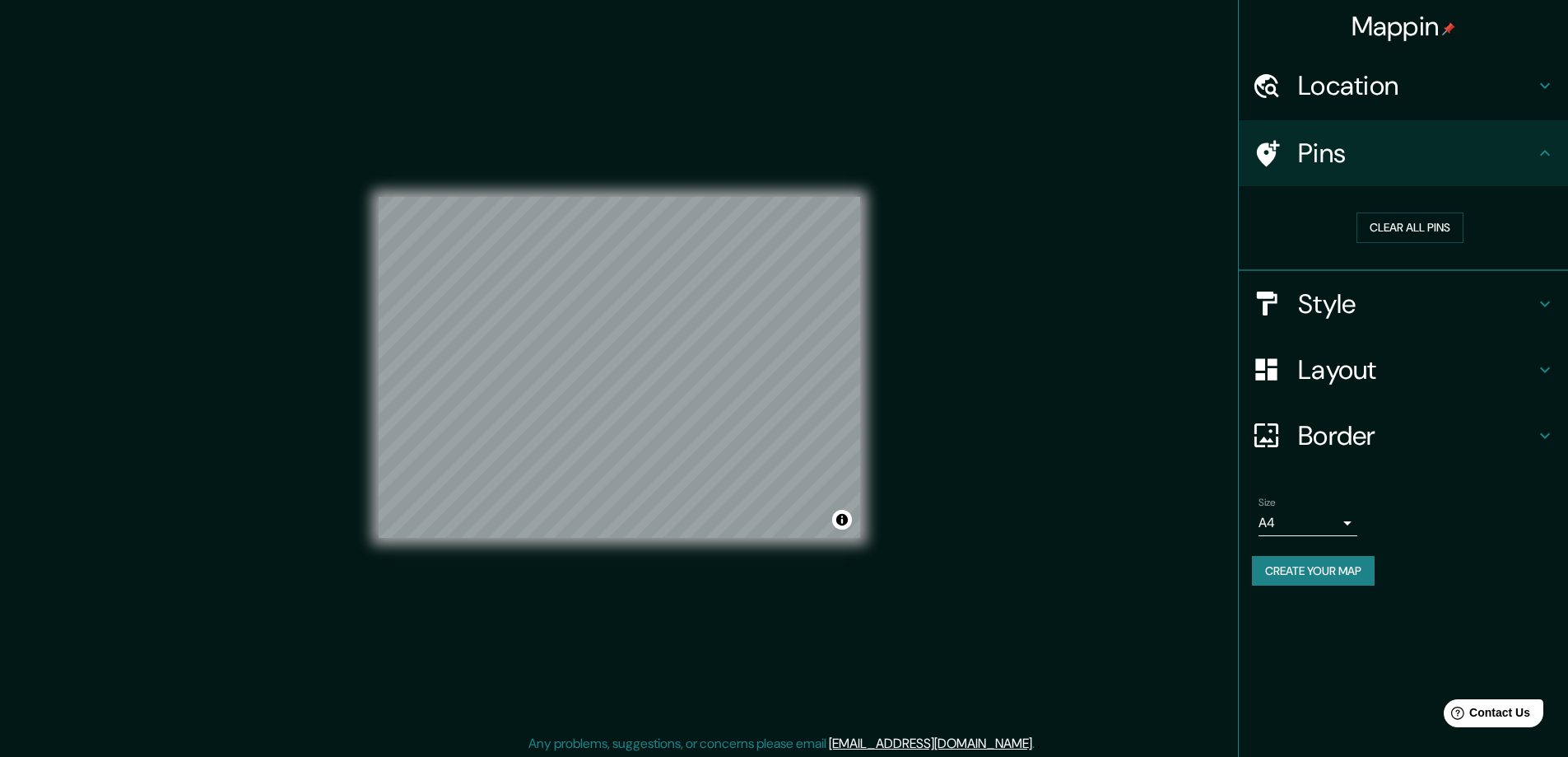
click at [1040, 280] on div "Mappin Location Pins Clear all pins Style Layout Border Choose a border. Hint :…" at bounding box center [784, 380] width 1568 height 760
click at [1412, 308] on h4 "Style" at bounding box center [1416, 303] width 237 height 33
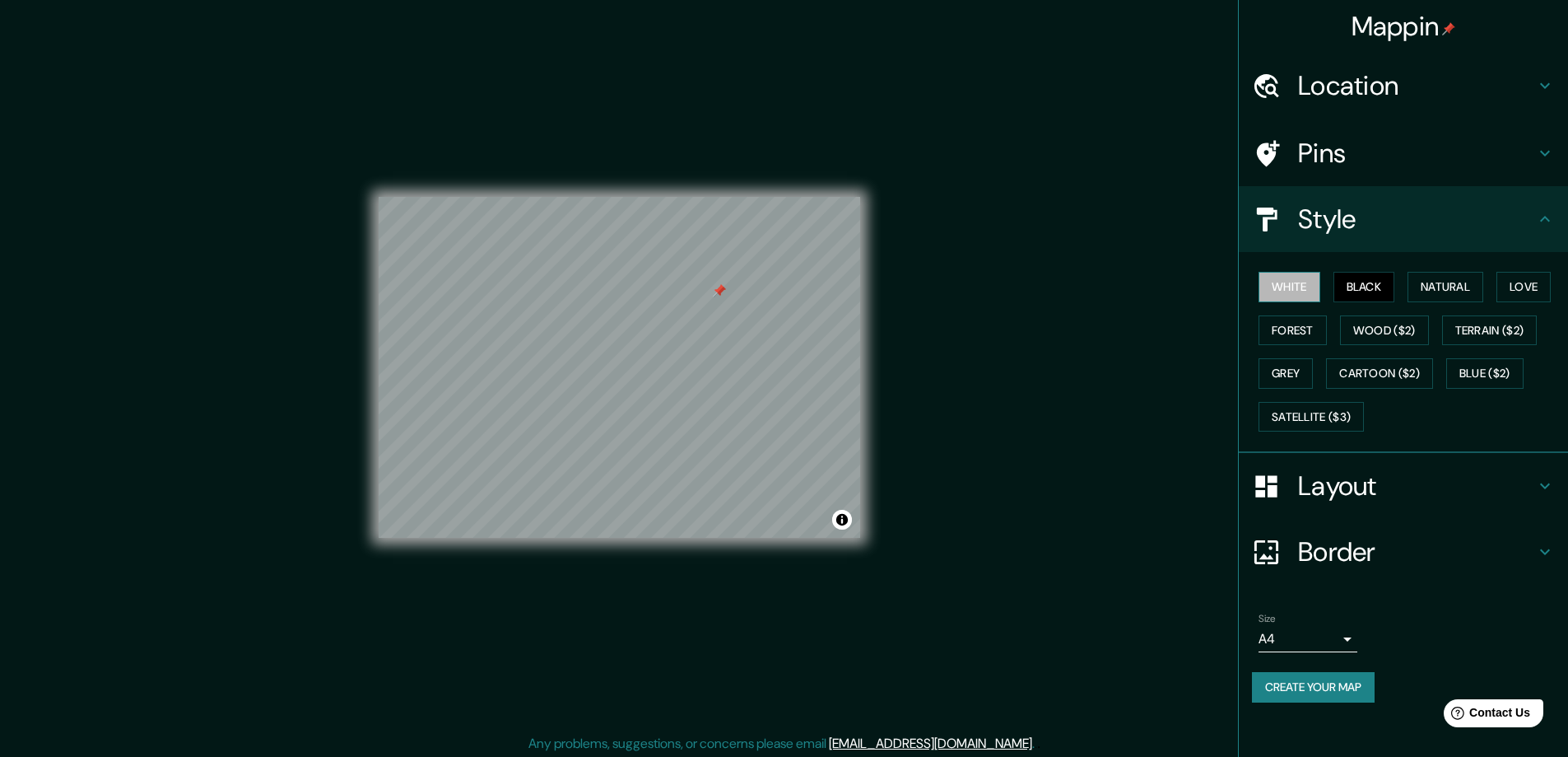
click at [1293, 297] on button "White" at bounding box center [1289, 287] width 61 height 31
drag, startPoint x: 1524, startPoint y: 288, endPoint x: 1484, endPoint y: 290, distance: 40.0
click at [1525, 288] on button "Love" at bounding box center [1523, 287] width 55 height 31
click at [1293, 328] on button "Forest" at bounding box center [1292, 331] width 69 height 31
